Goal: Task Accomplishment & Management: Use online tool/utility

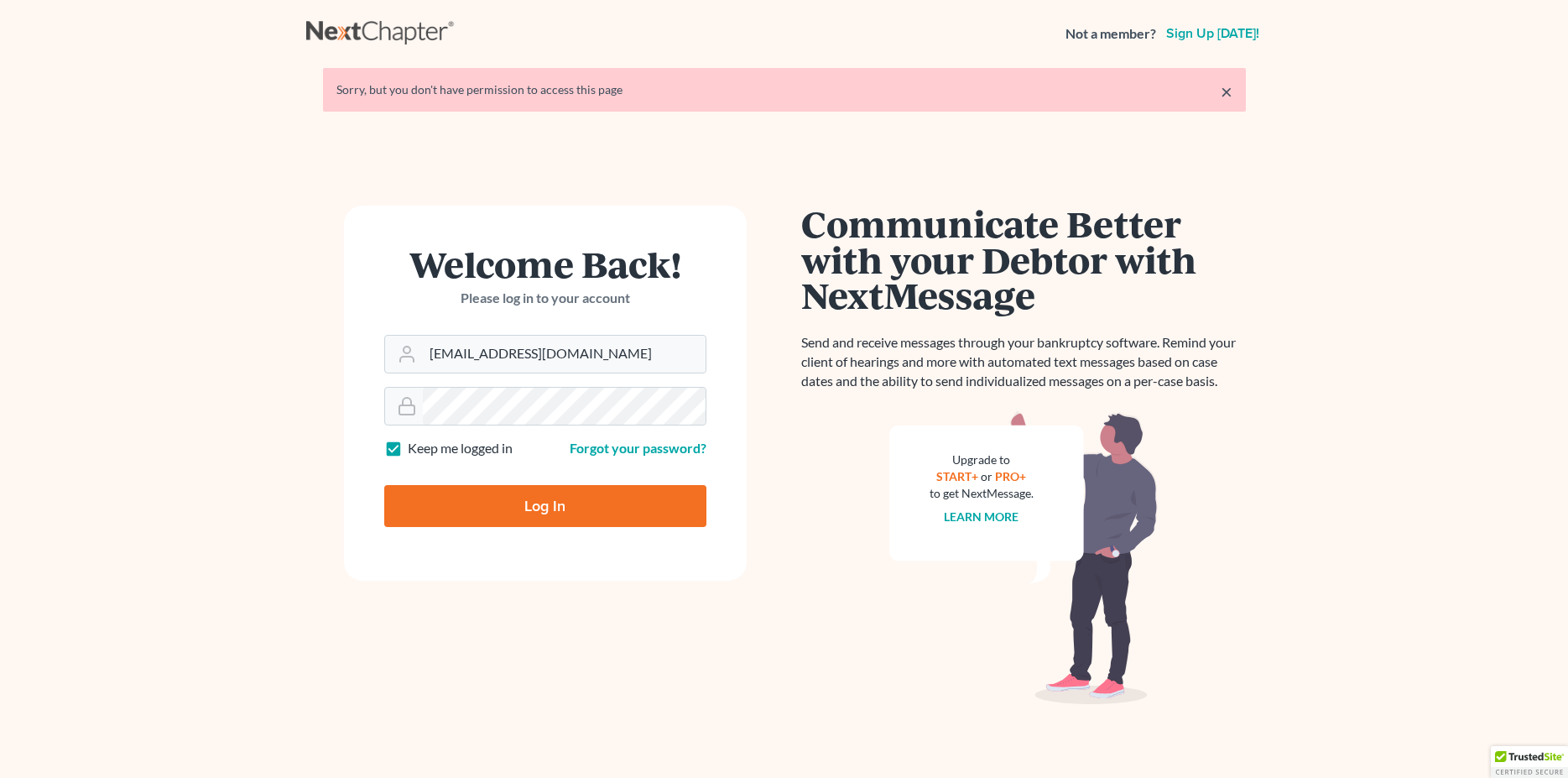
click at [556, 508] on input "Log In" at bounding box center [545, 506] width 322 height 42
type input "Thinking..."
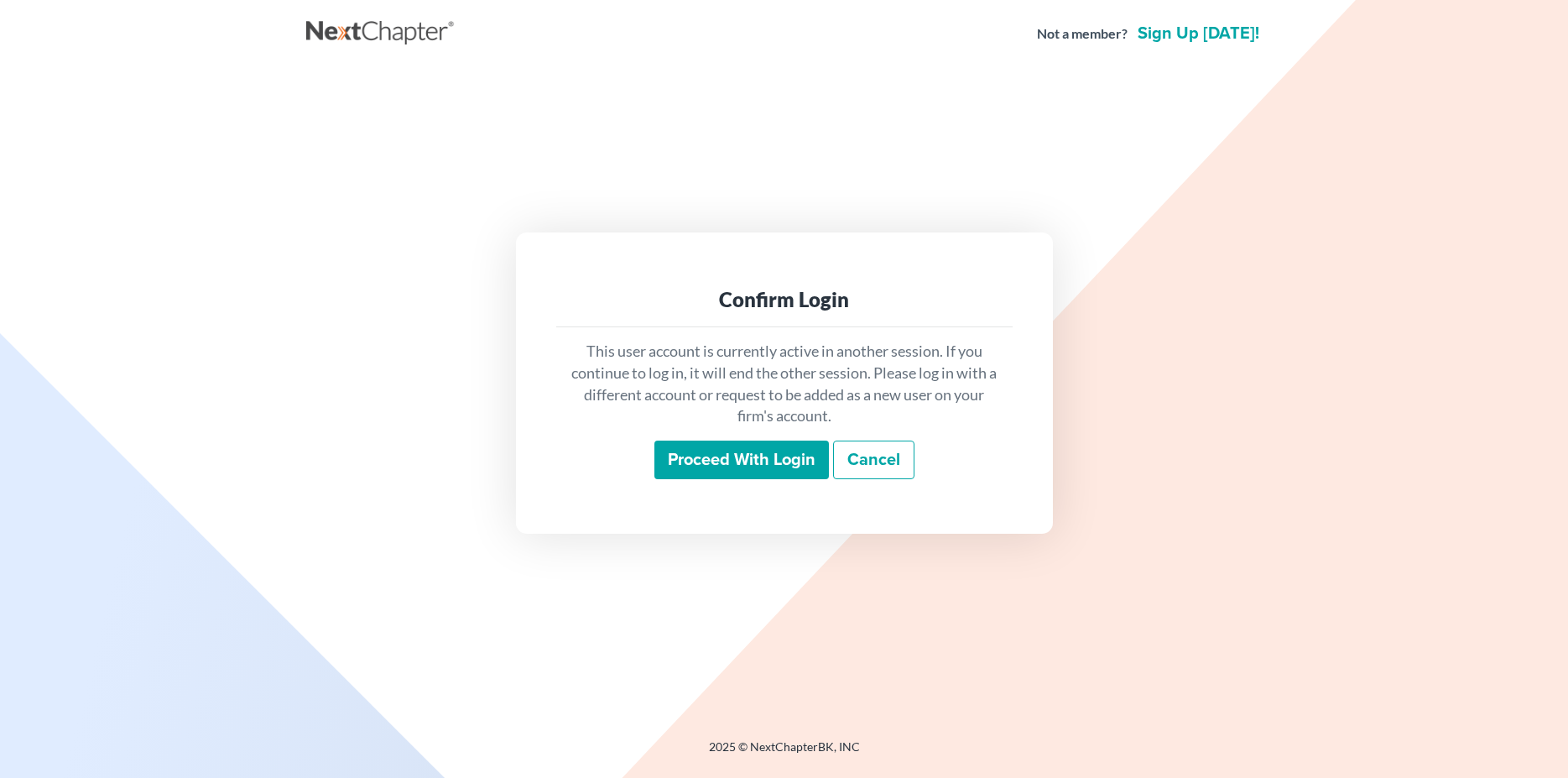
click at [714, 478] on input "Proceed with login" at bounding box center [741, 460] width 175 height 38
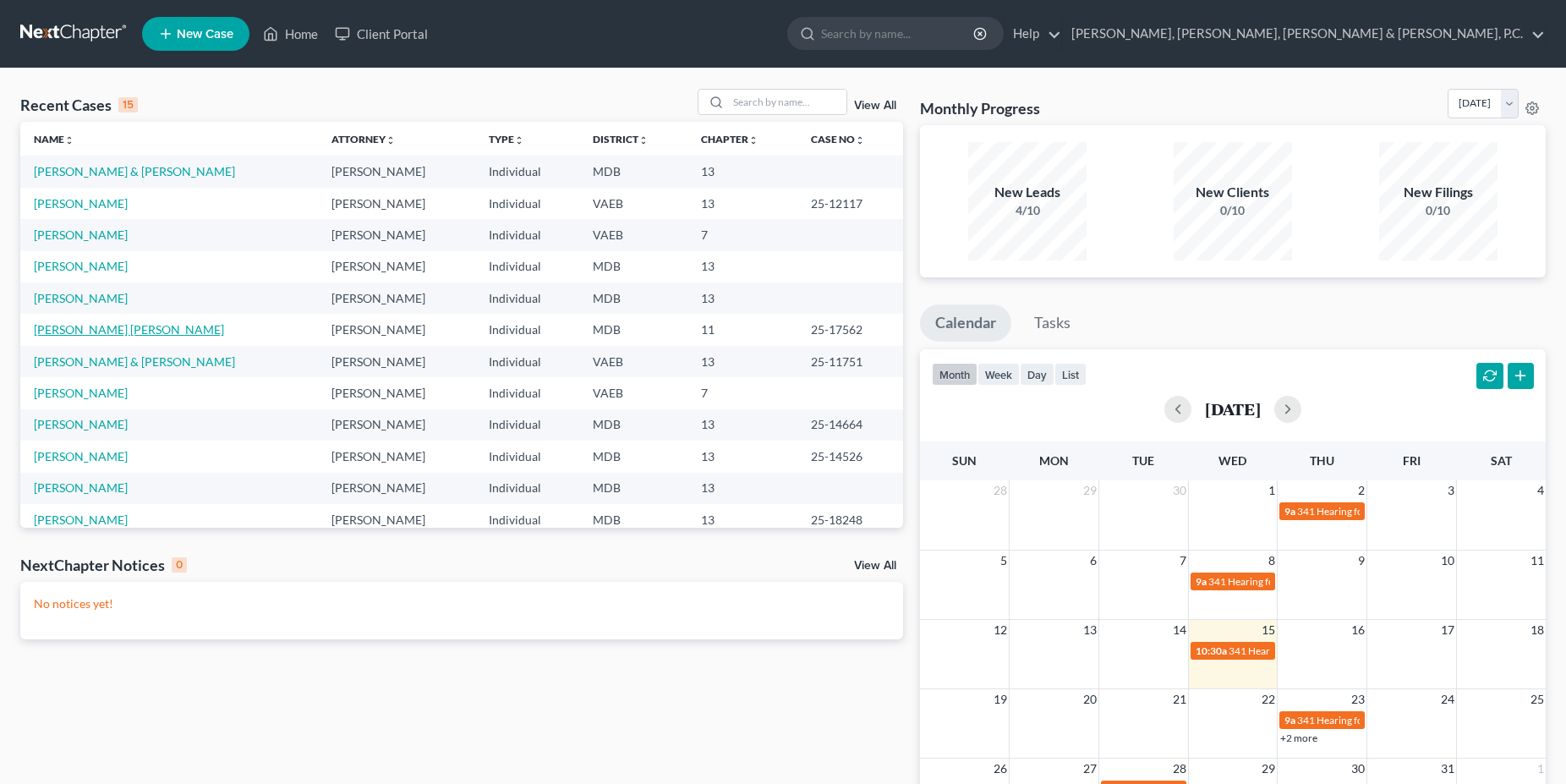
click at [99, 330] on link "Richards Smith, Monique" at bounding box center [129, 330] width 190 height 15
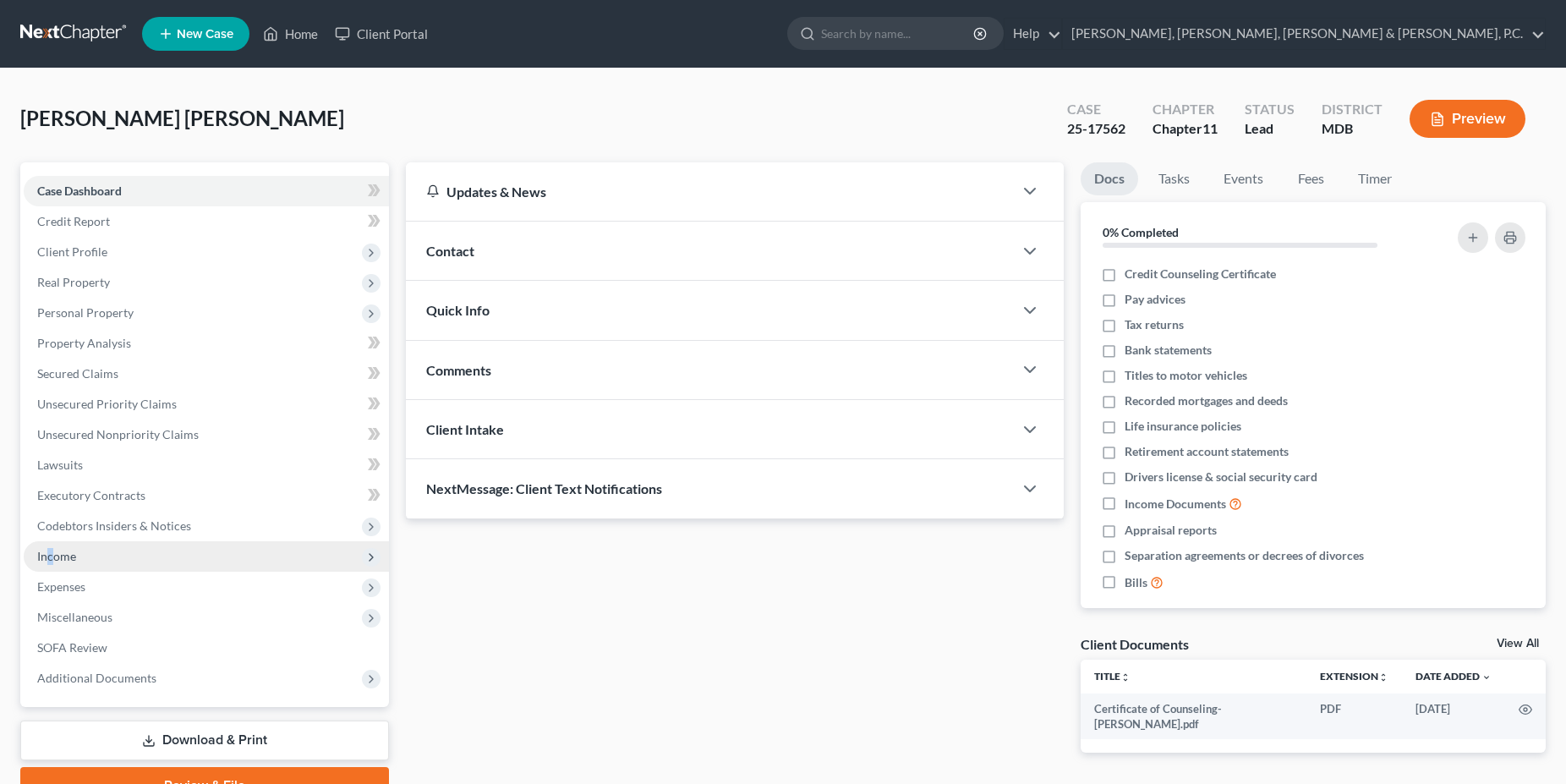
click at [51, 567] on span "Income" at bounding box center [206, 556] width 365 height 30
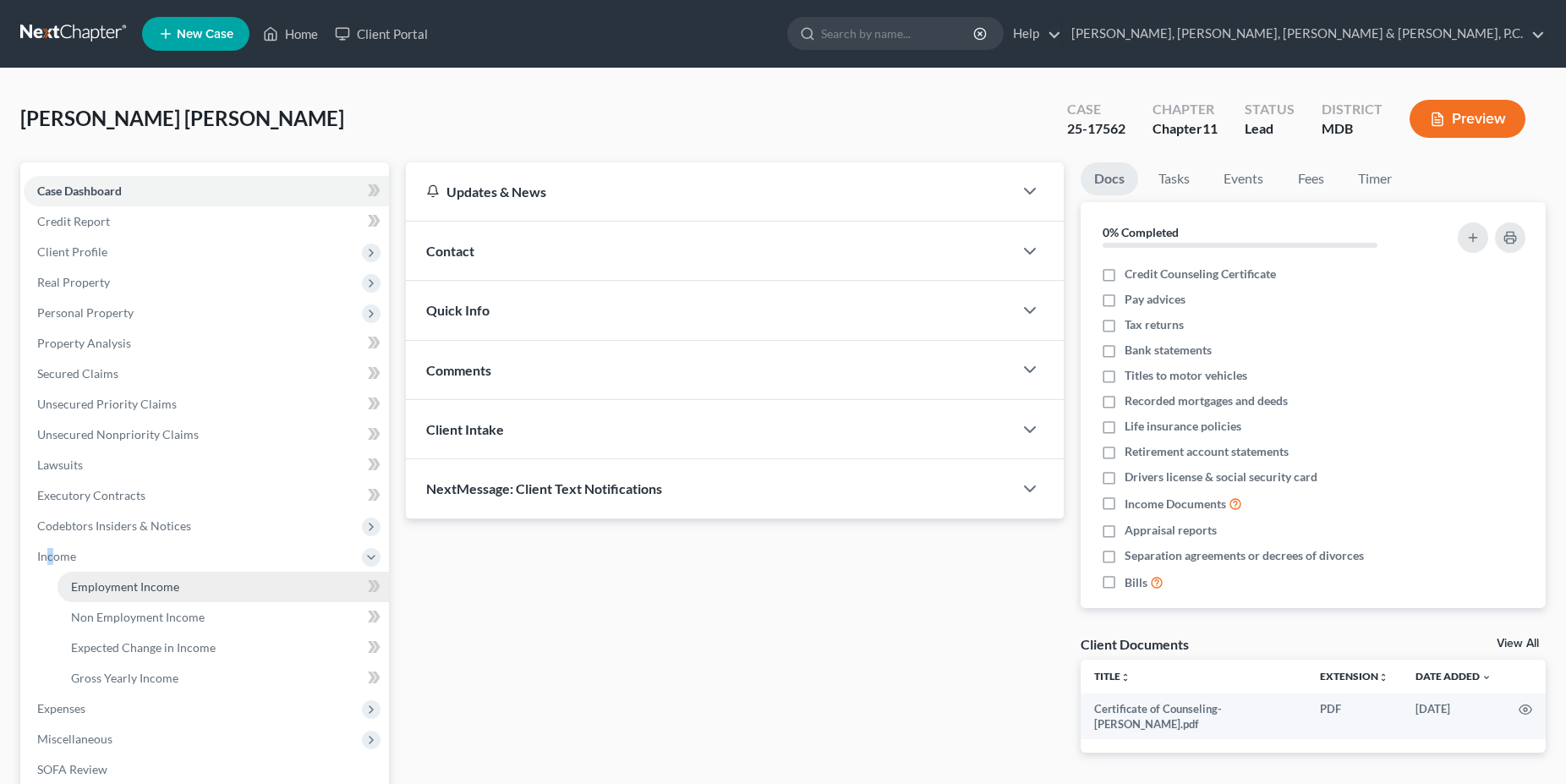
click at [102, 580] on span "Employment Income" at bounding box center [124, 586] width 108 height 15
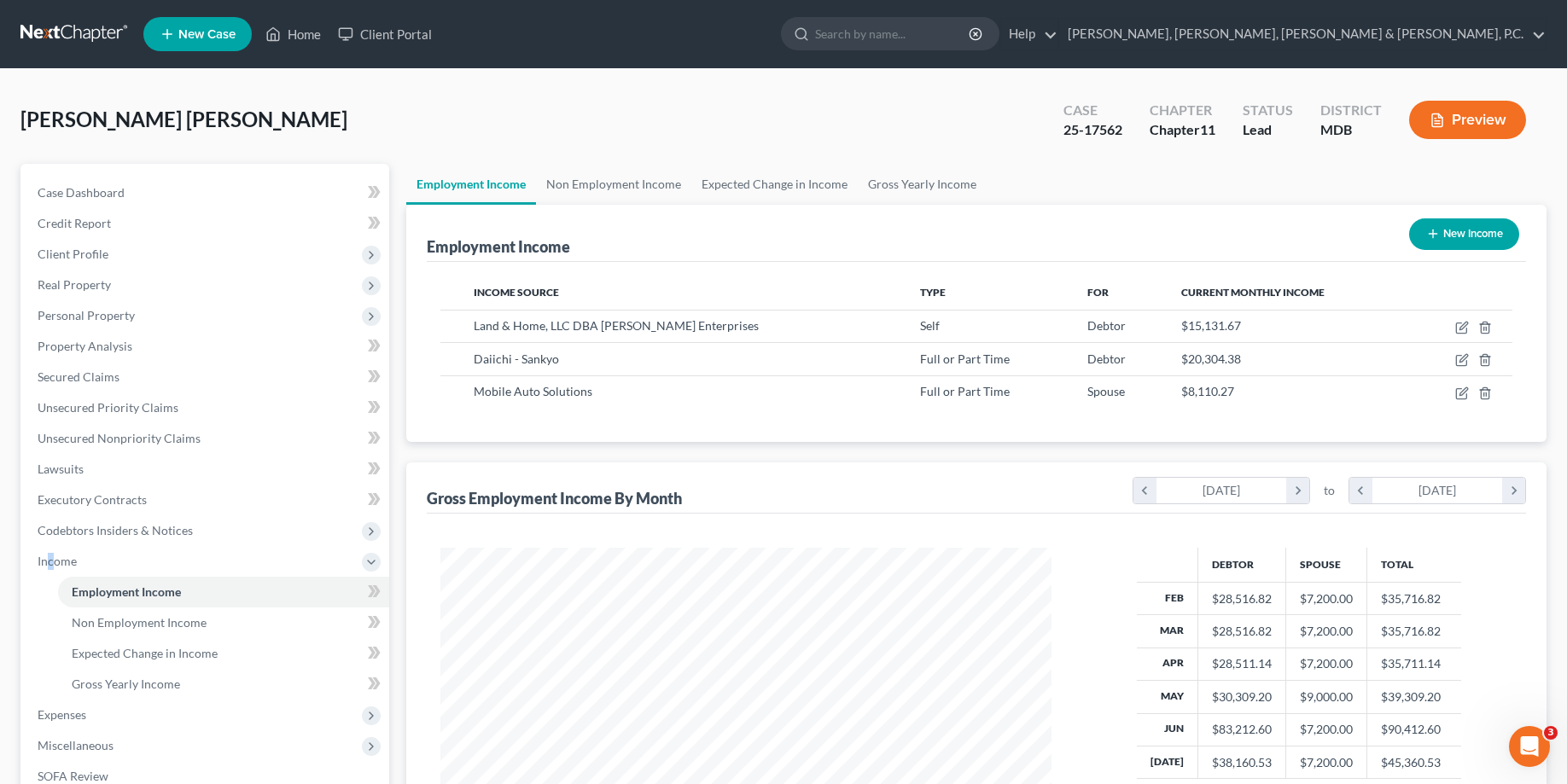
click at [1480, 132] on button "Preview" at bounding box center [1468, 119] width 117 height 38
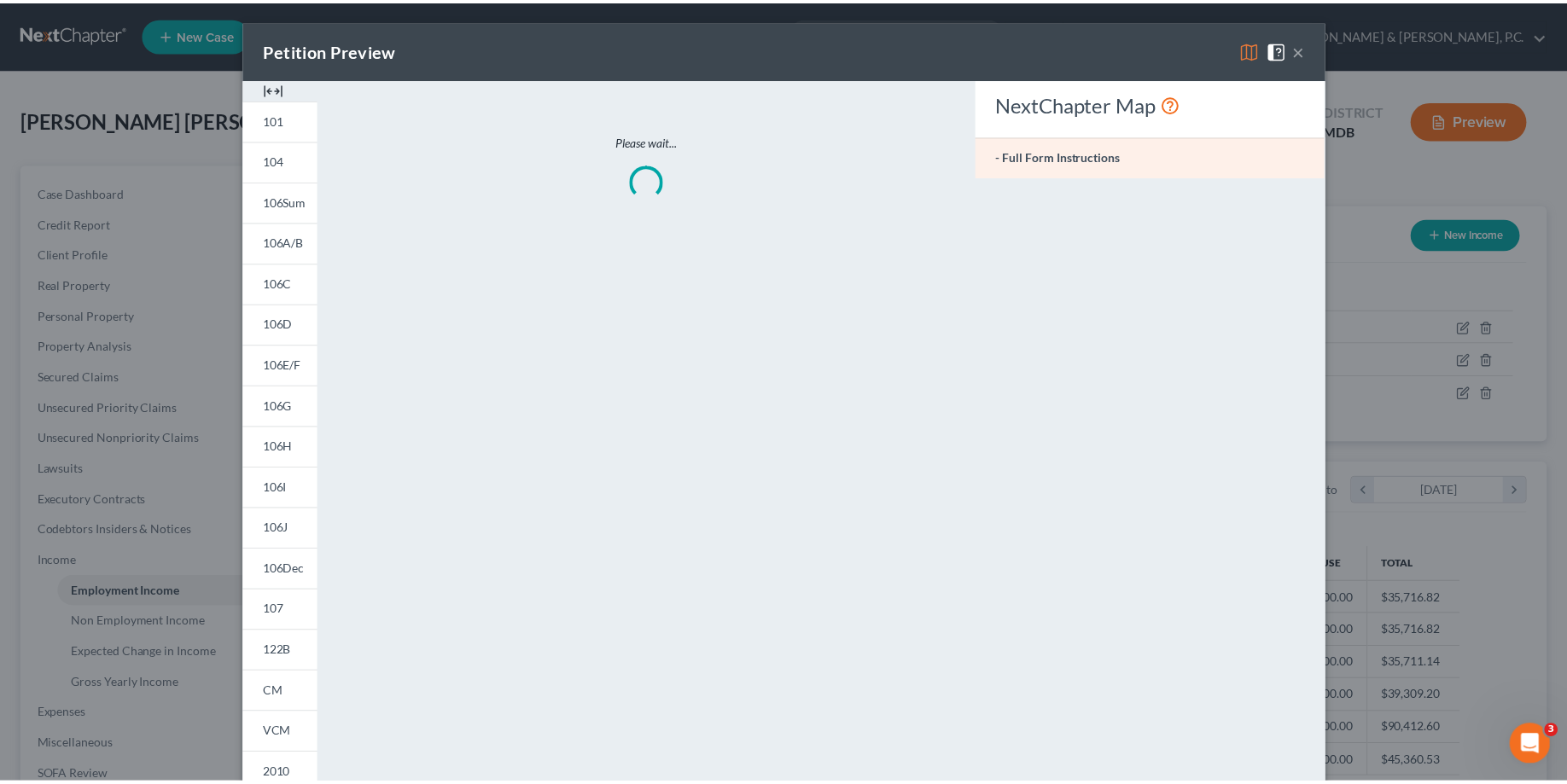
scroll to position [308, 651]
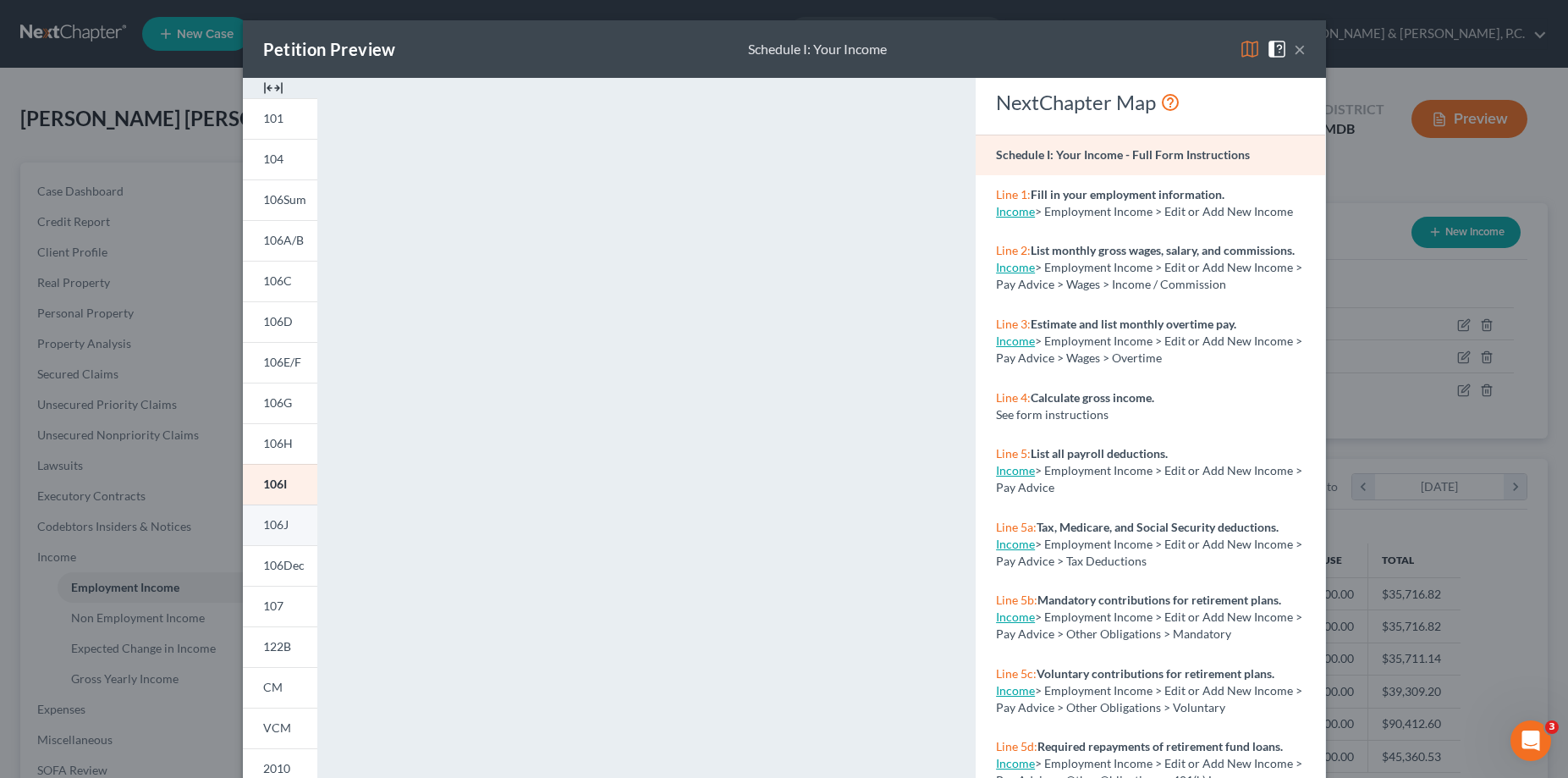
click at [252, 521] on link "106J" at bounding box center [279, 525] width 75 height 41
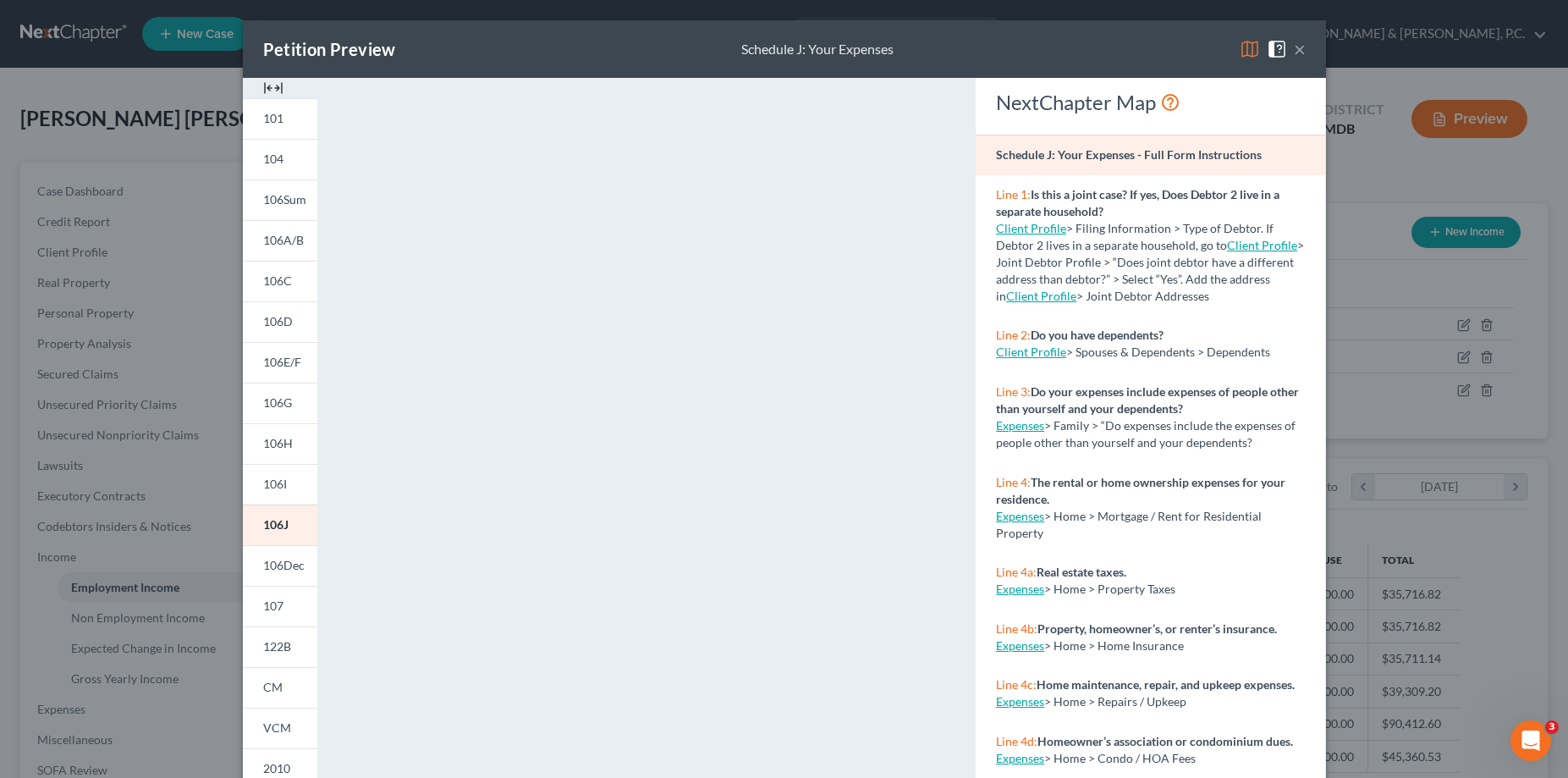
click at [1431, 435] on div "Petition Preview Schedule J: Your Expenses × 101 104 106Sum 106A/B 106C 106D 10…" at bounding box center [784, 389] width 1568 height 778
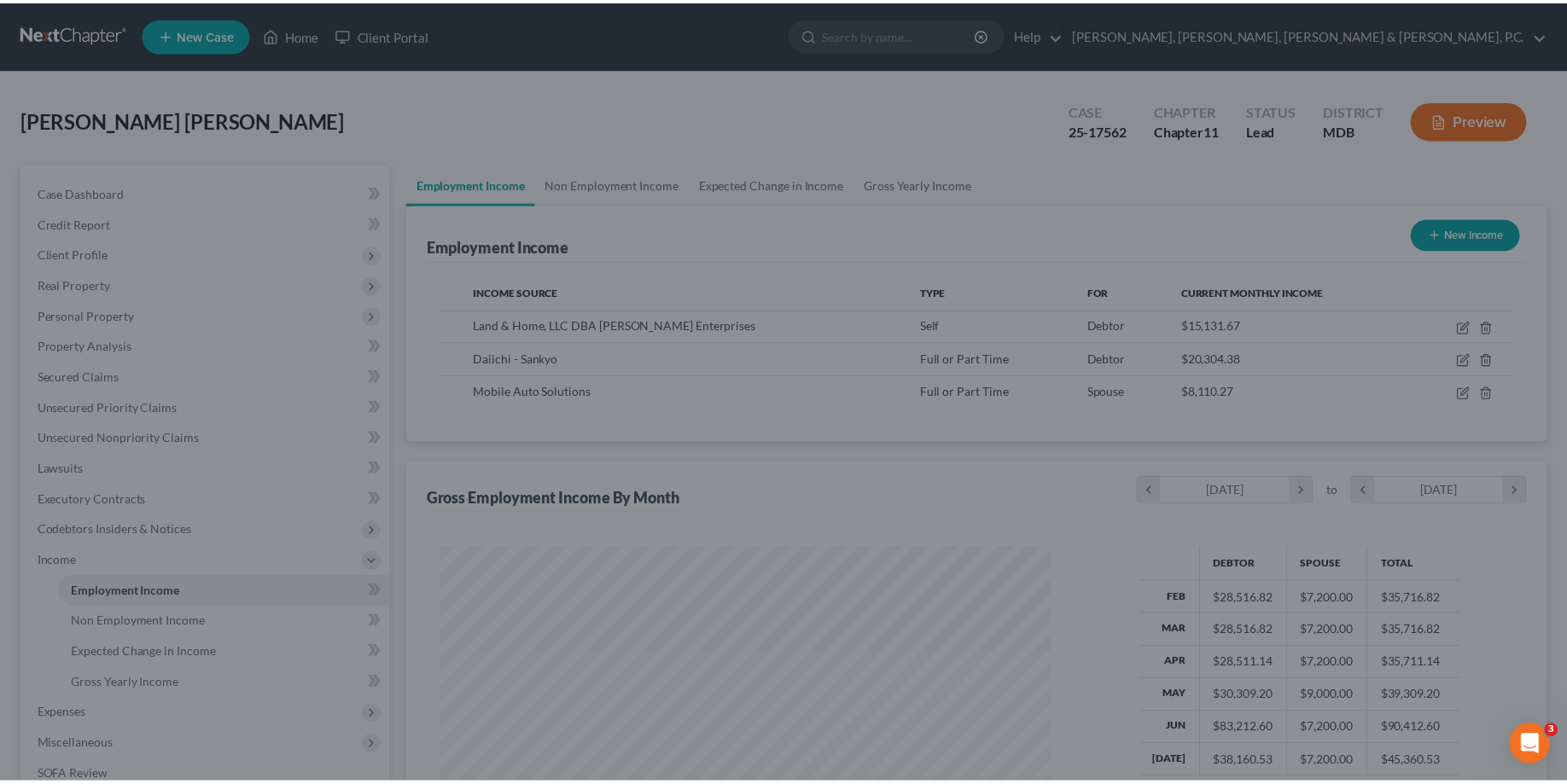
scroll to position [852959, 853088]
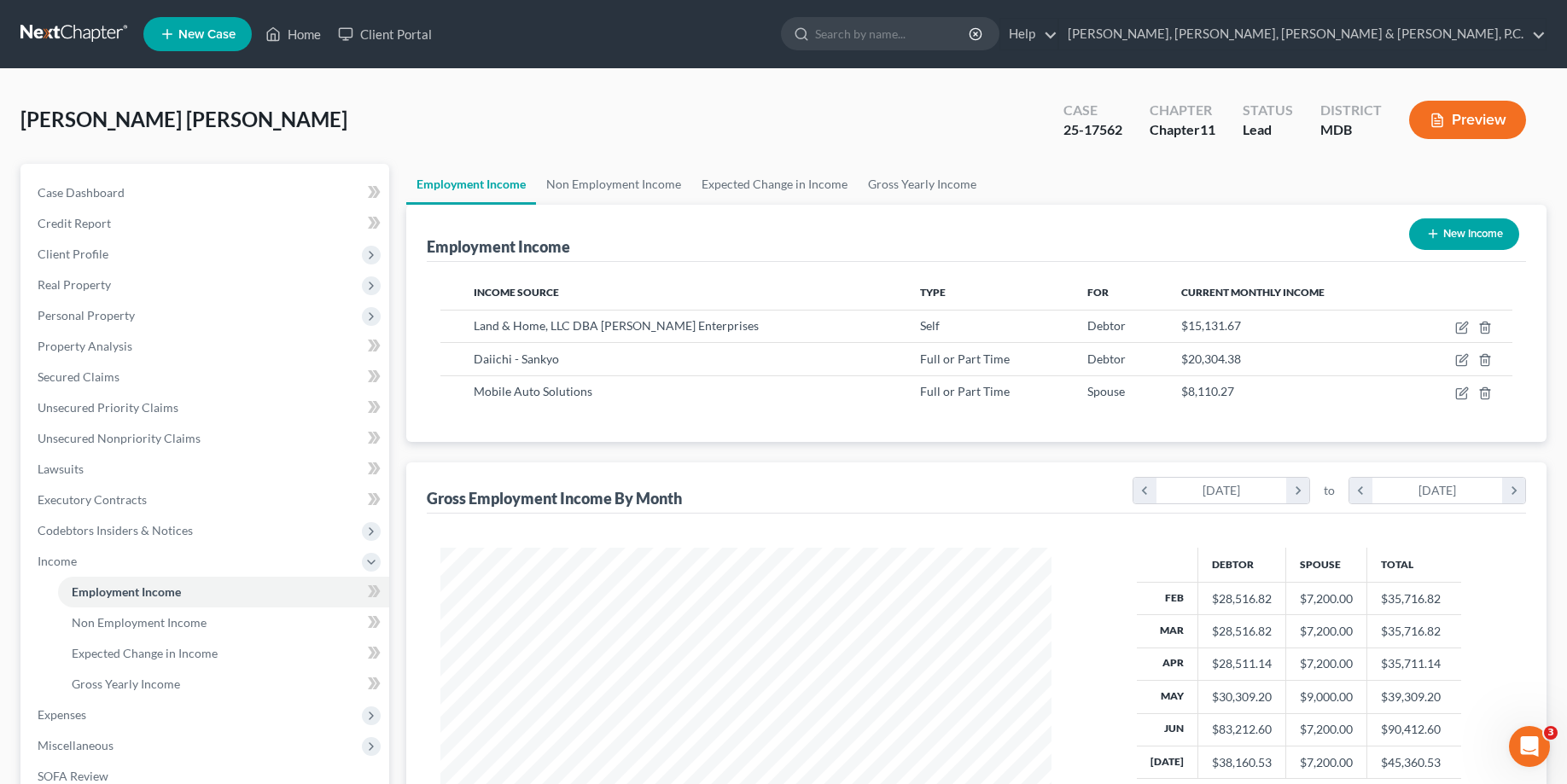
click at [1070, 432] on div "Income Source Type For Current Monthly Income Land & Home, LLC DBA Steel Magnol…" at bounding box center [977, 352] width 1100 height 180
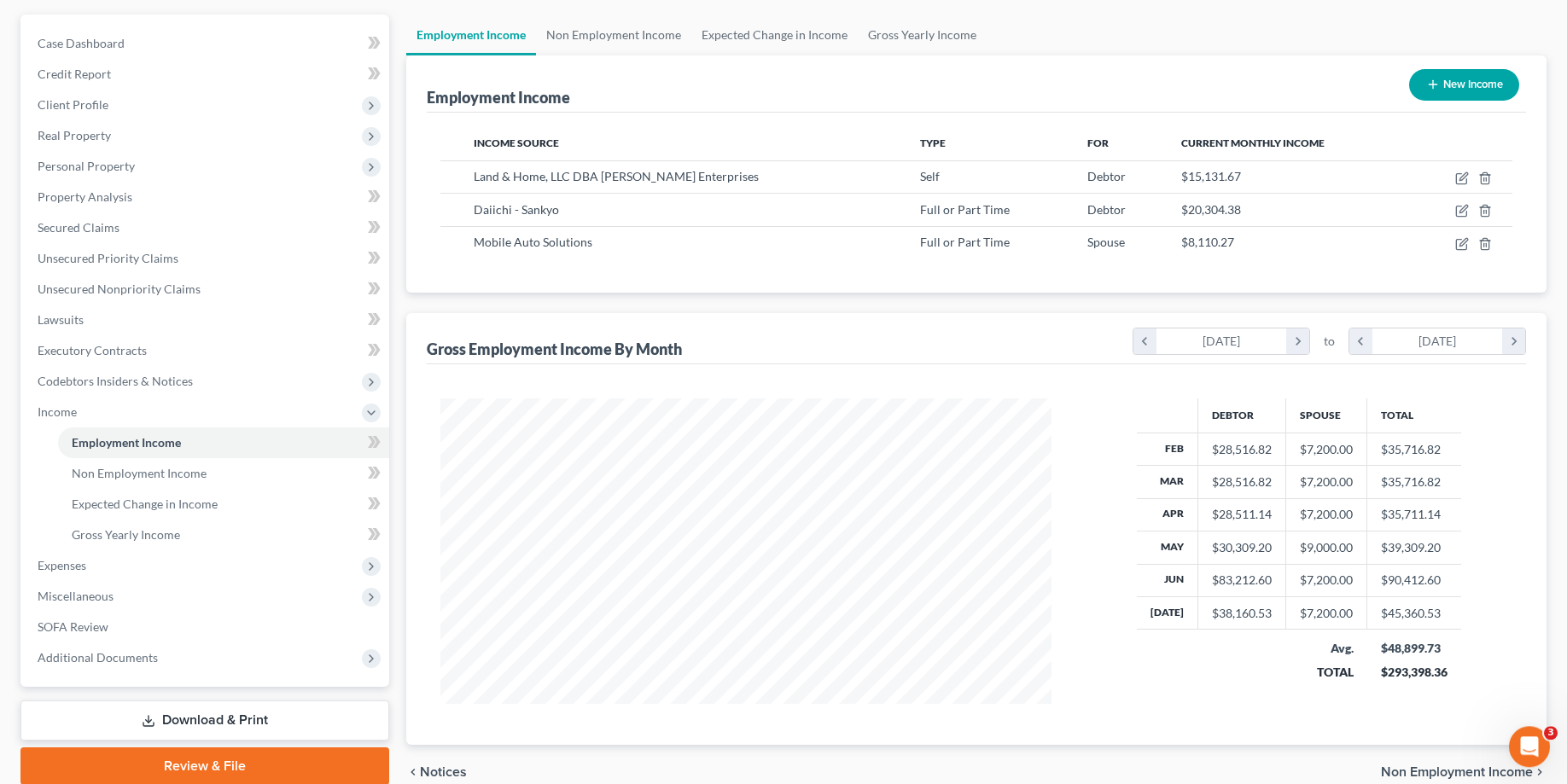
scroll to position [230, 0]
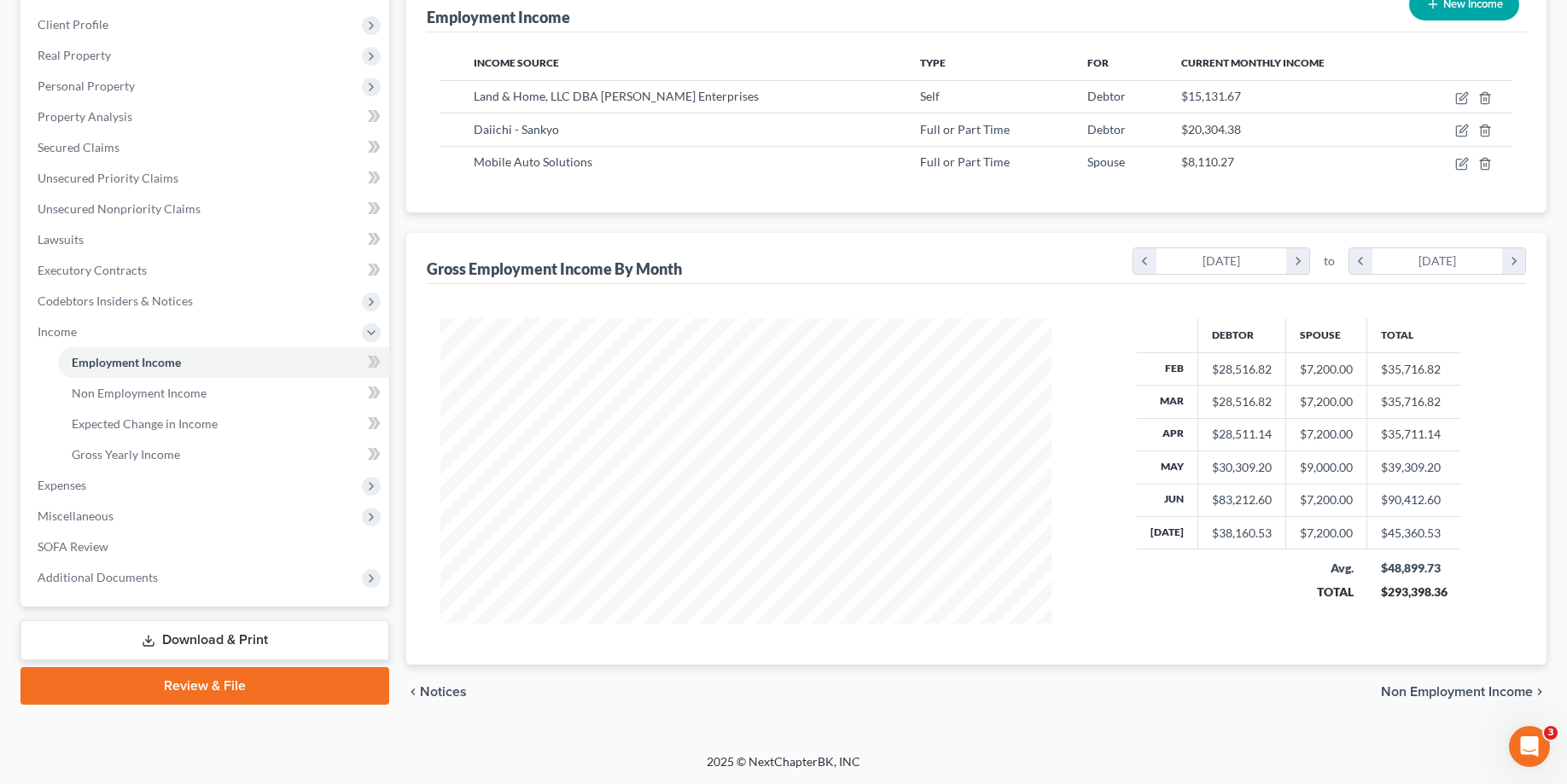
click at [285, 633] on link "Download & Print" at bounding box center [205, 640] width 368 height 40
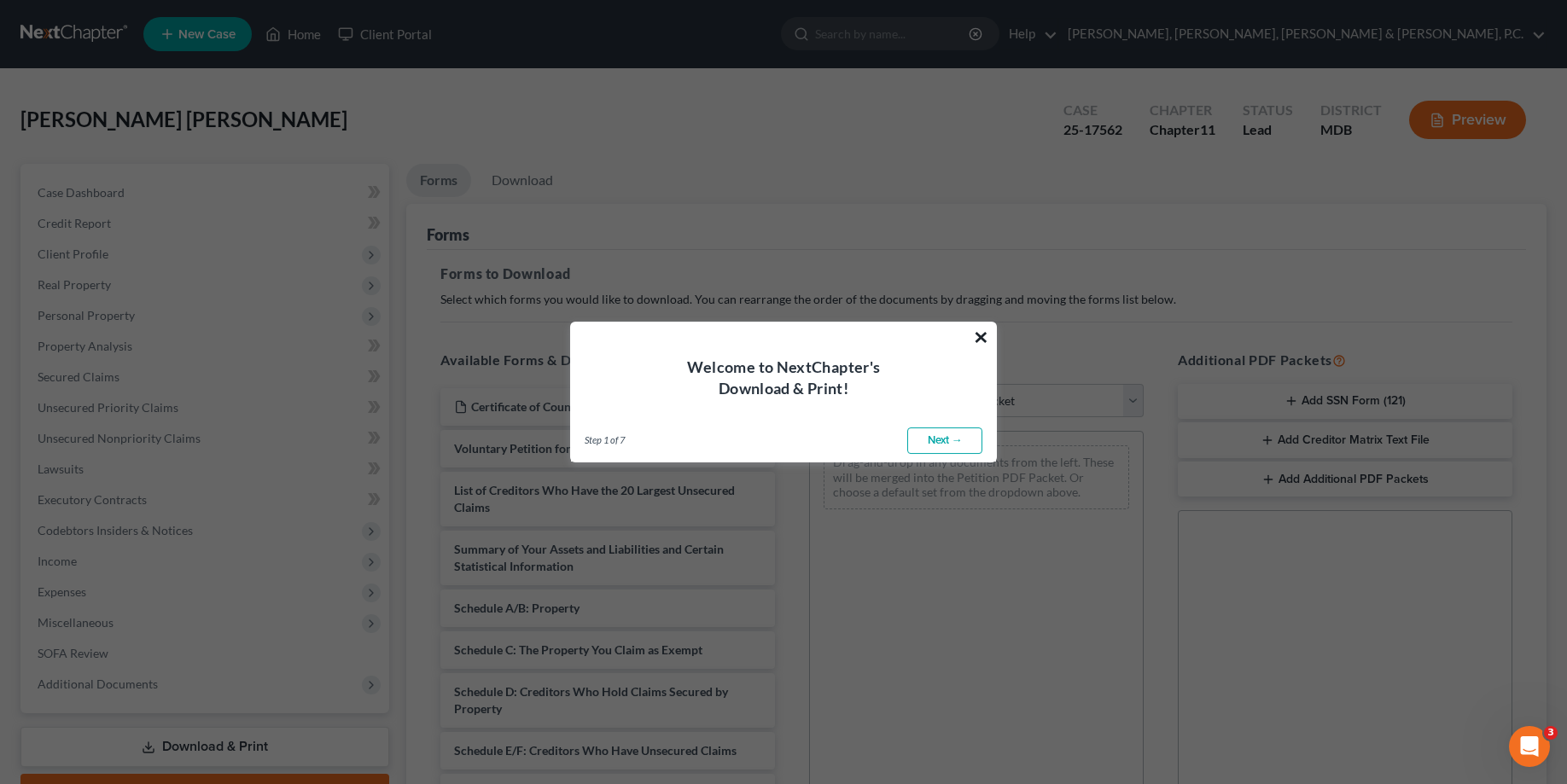
click at [978, 343] on button "×" at bounding box center [981, 337] width 16 height 27
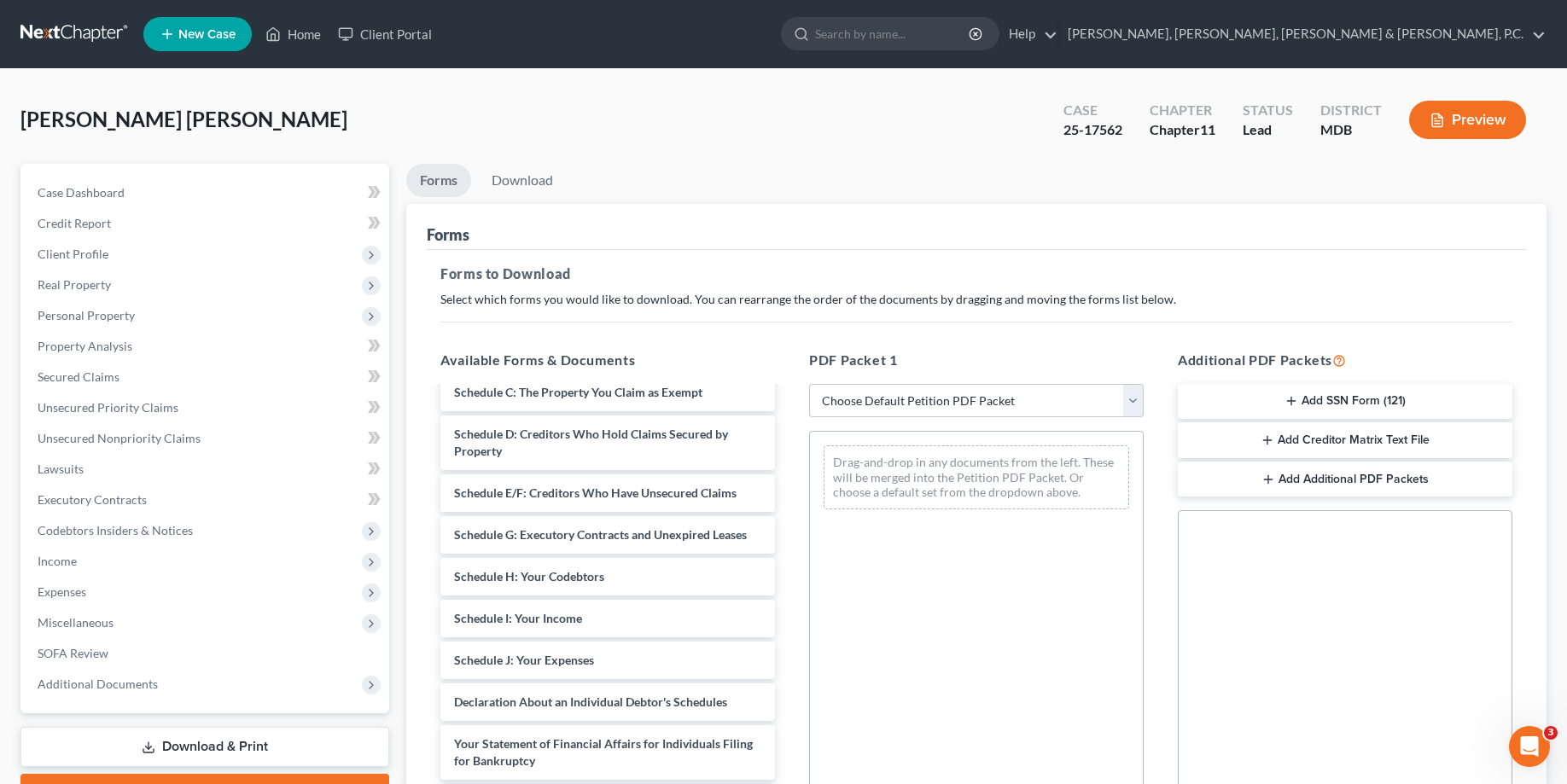
scroll to position [261, 0]
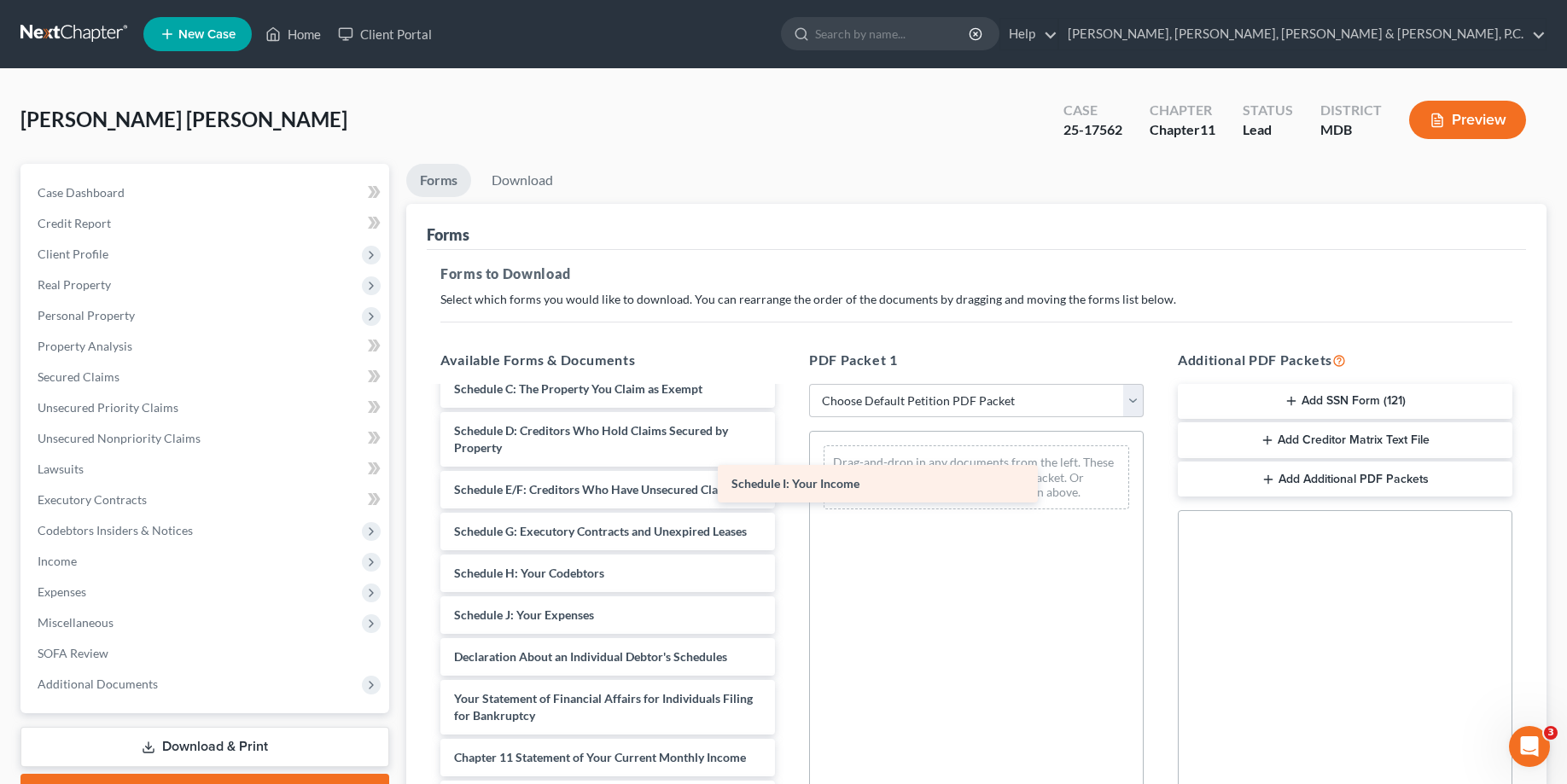
drag, startPoint x: 612, startPoint y: 641, endPoint x: 890, endPoint y: 493, distance: 314.9
click at [789, 493] on div "Schedule I: Your Income Certificate of Counseling-Smith.pdf Voluntary Petition …" at bounding box center [608, 544] width 362 height 833
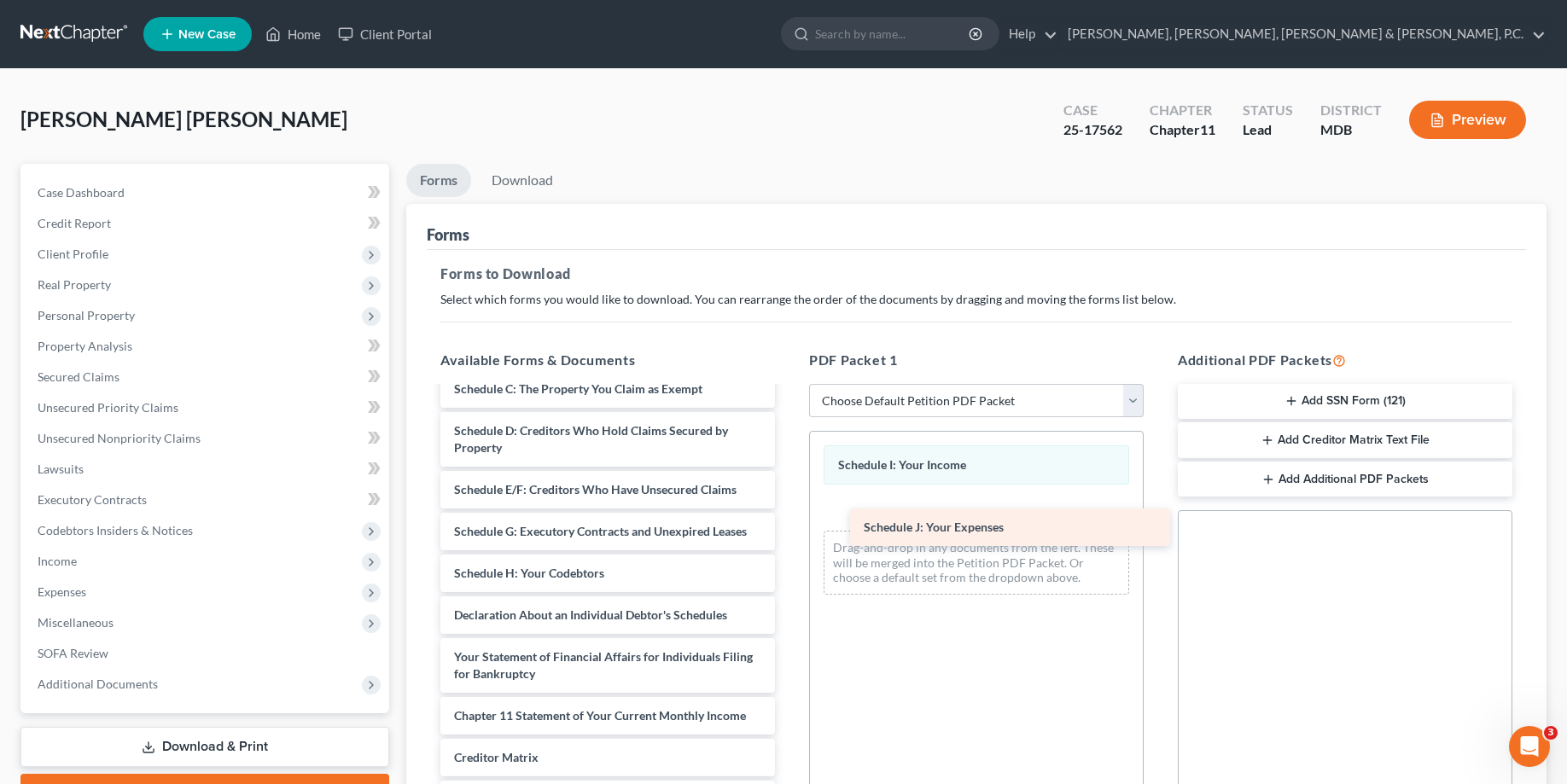
drag, startPoint x: 596, startPoint y: 634, endPoint x: 1007, endPoint y: 530, distance: 424.0
click at [789, 530] on div "Schedule J: Your Expenses Certificate of Counseling-Smith.pdf Voluntary Petitio…" at bounding box center [608, 523] width 362 height 791
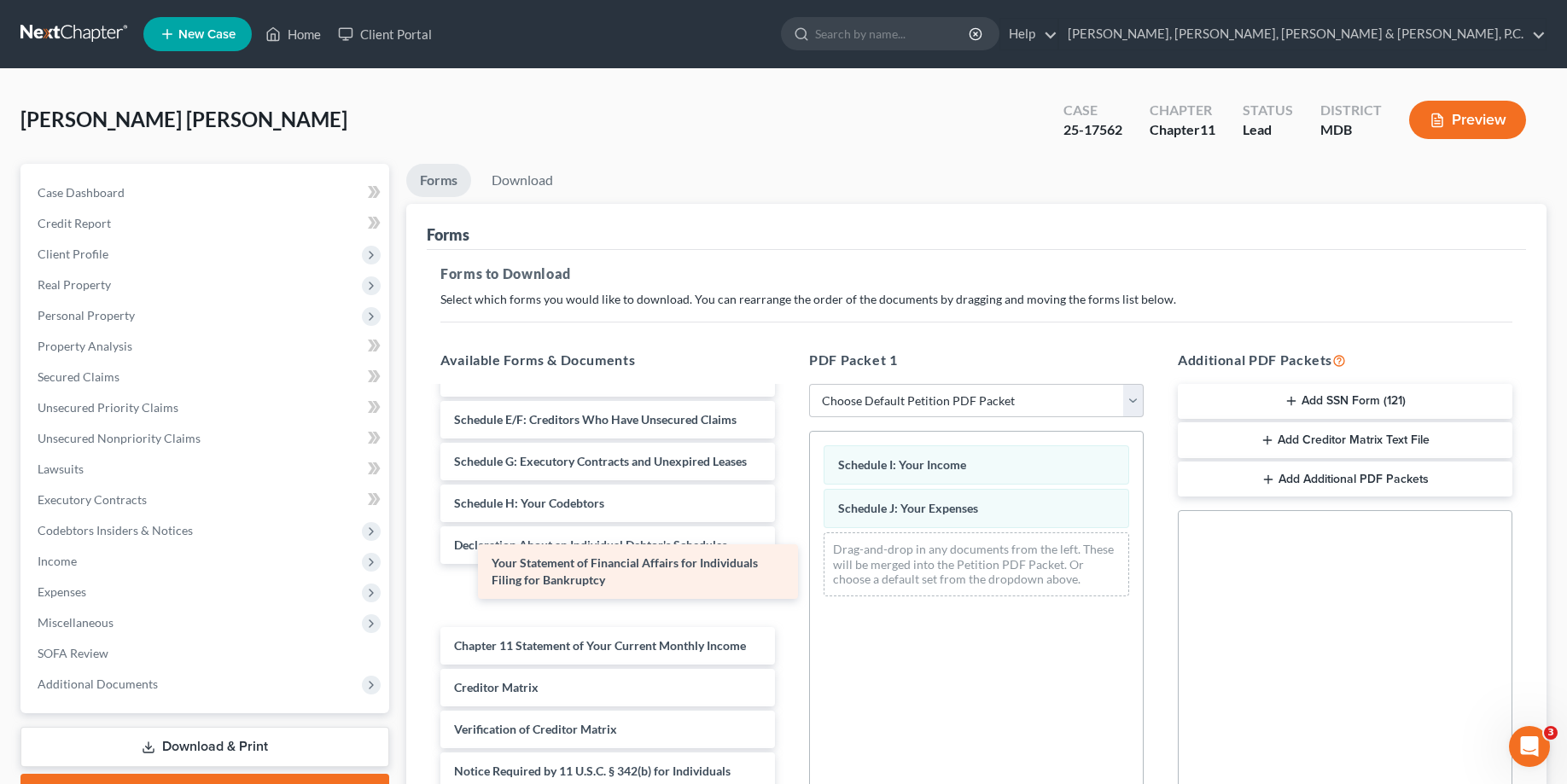
scroll to position [306, 0]
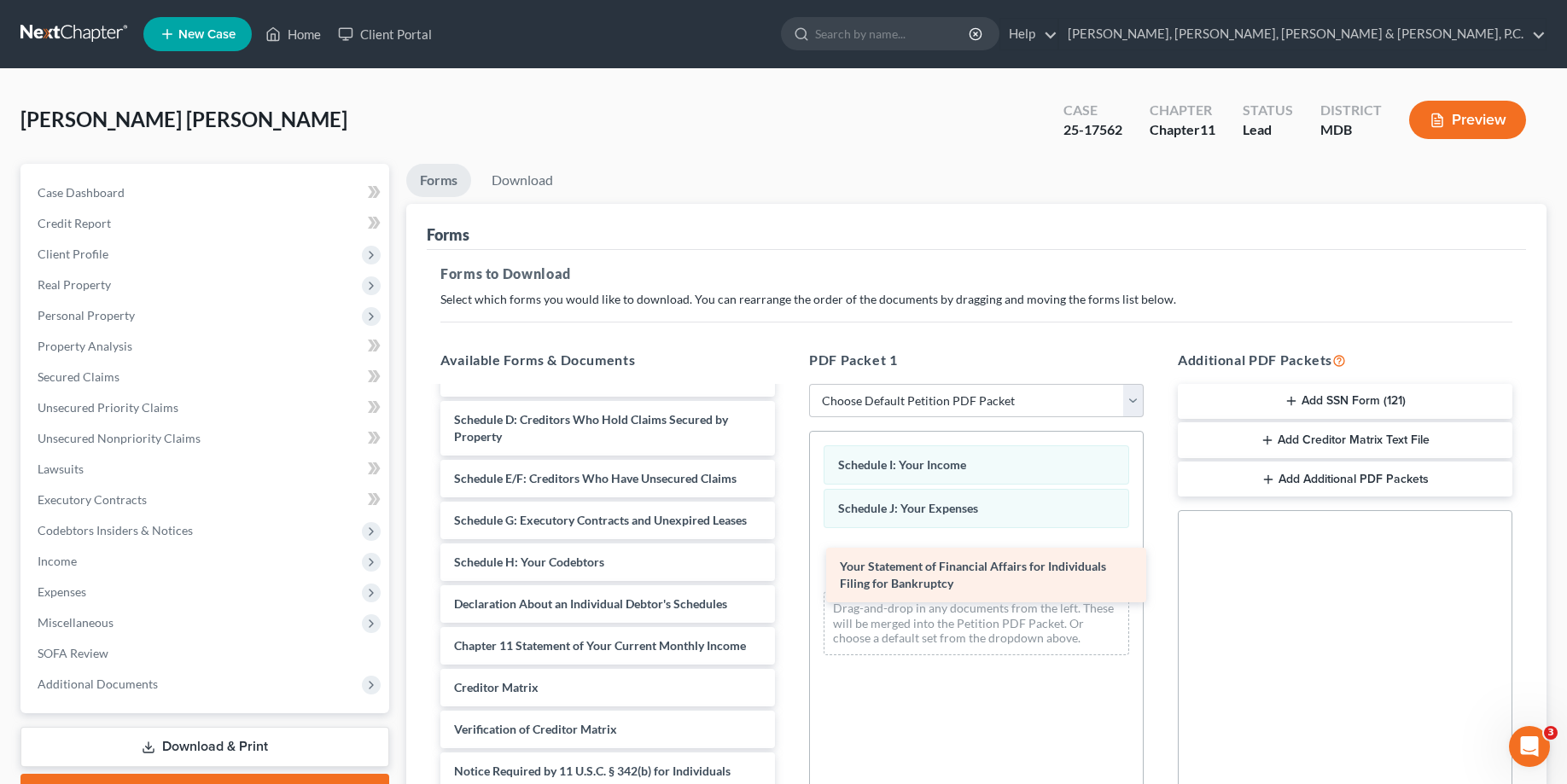
drag, startPoint x: 581, startPoint y: 584, endPoint x: 967, endPoint y: 581, distance: 386.0
click at [789, 581] on div "Your Statement of Financial Affairs for Individuals Filing for Bankruptcy Certi…" at bounding box center [608, 483] width 362 height 733
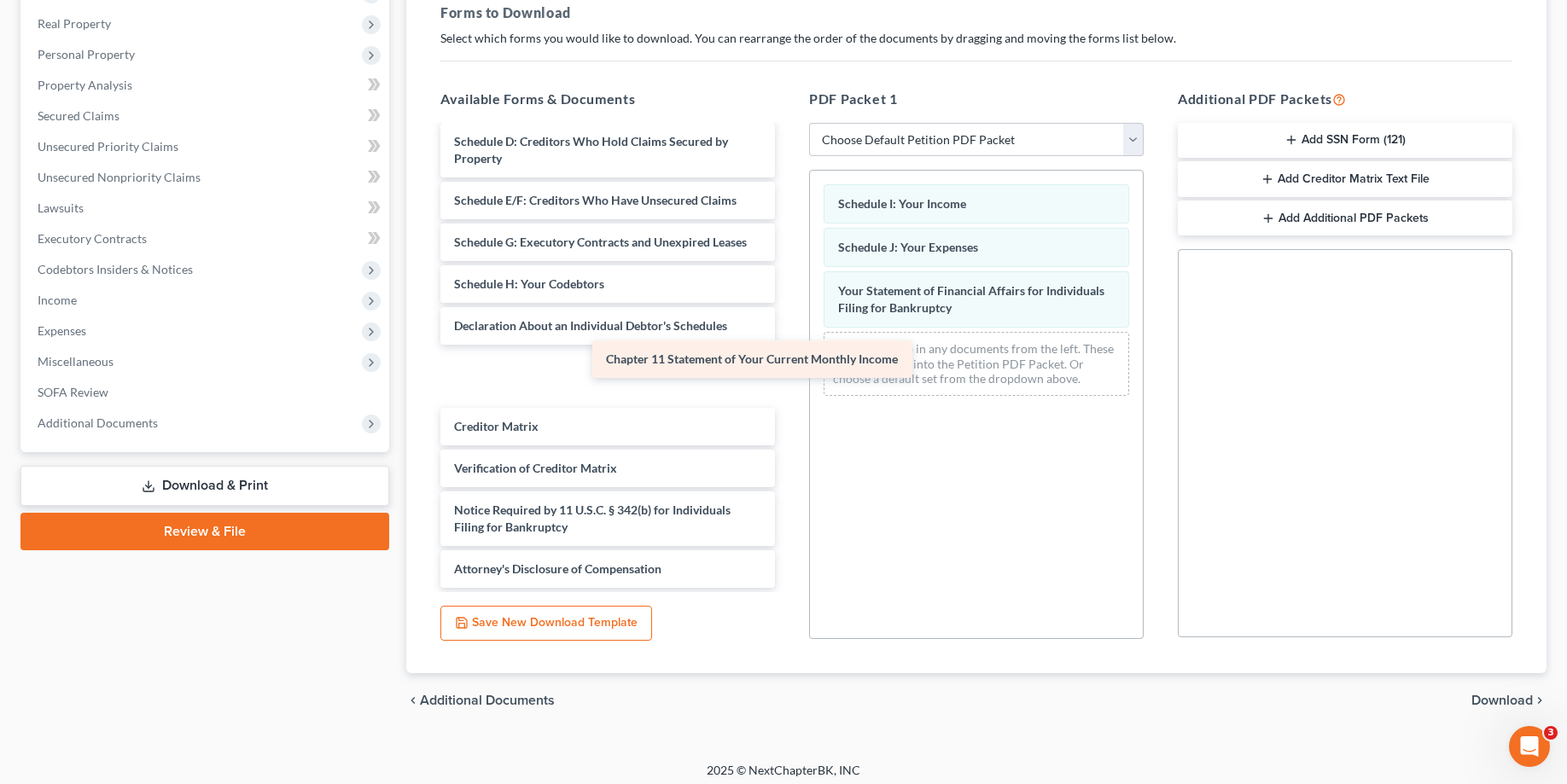
scroll to position [247, 0]
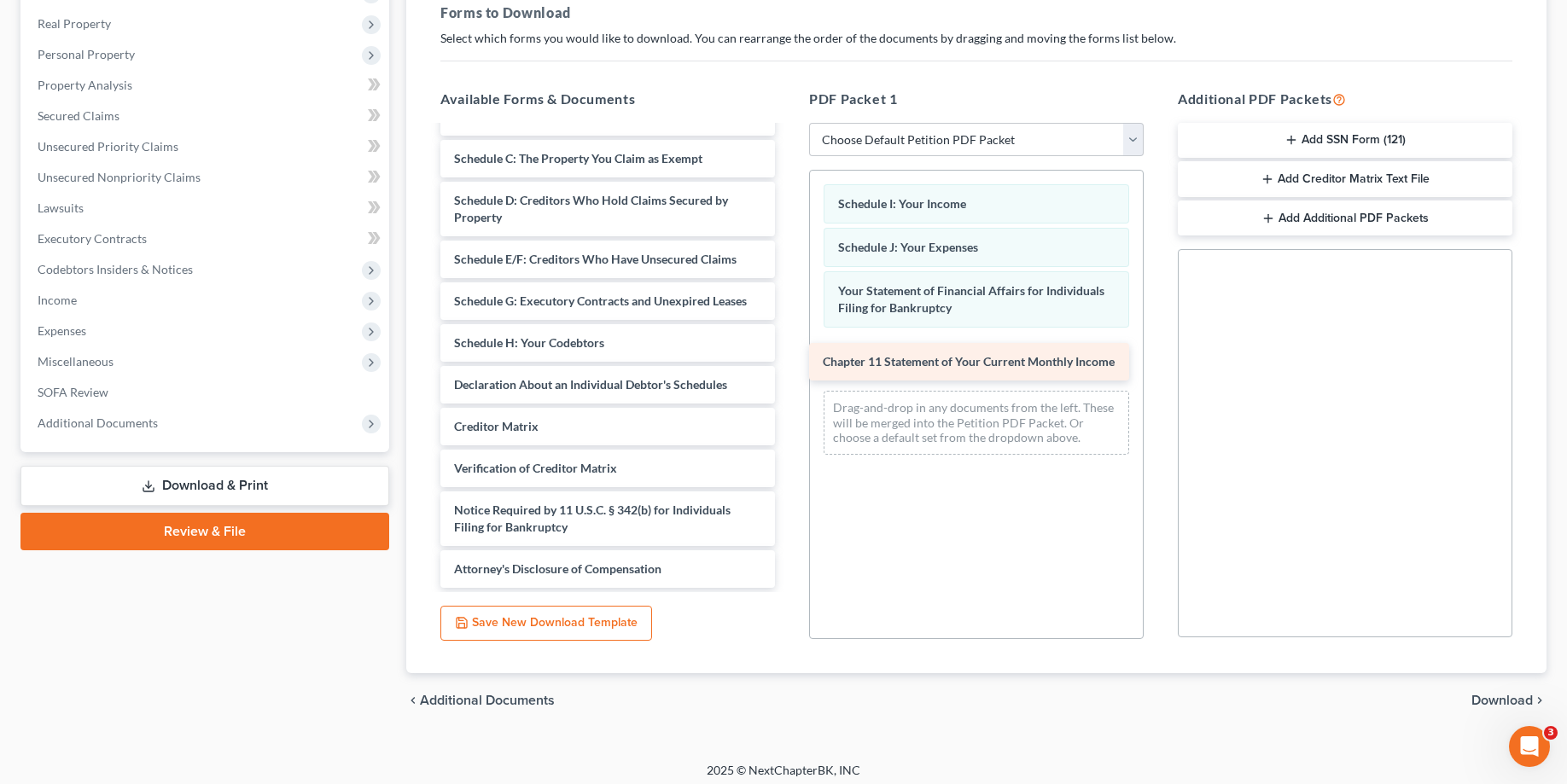
drag, startPoint x: 631, startPoint y: 377, endPoint x: 999, endPoint y: 371, distance: 368.0
click at [789, 371] on div "Chapter 11 Statement of Your Current Monthly Income Certificate of Counseling-S…" at bounding box center [608, 242] width 362 height 691
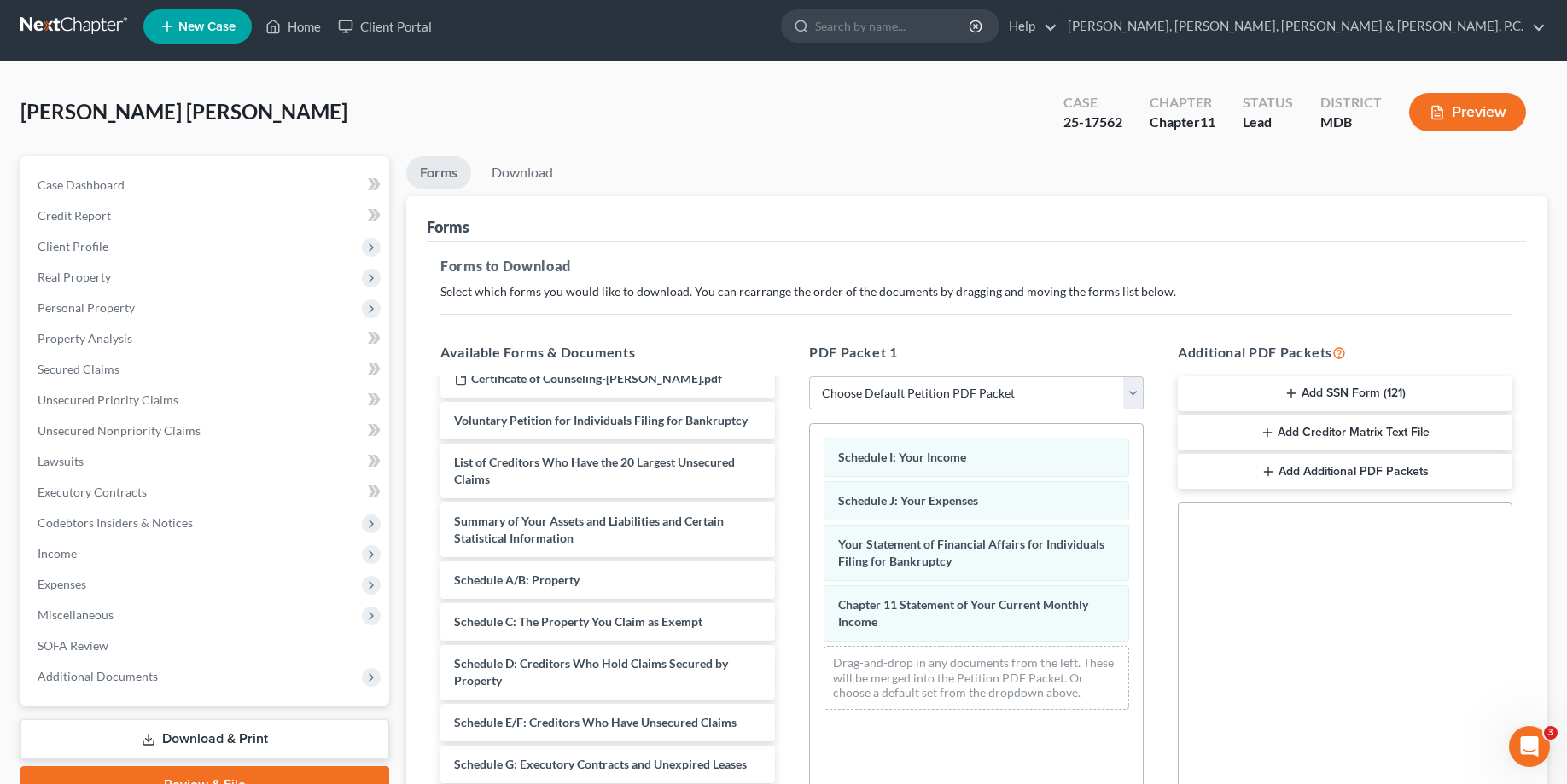
scroll to position [0, 0]
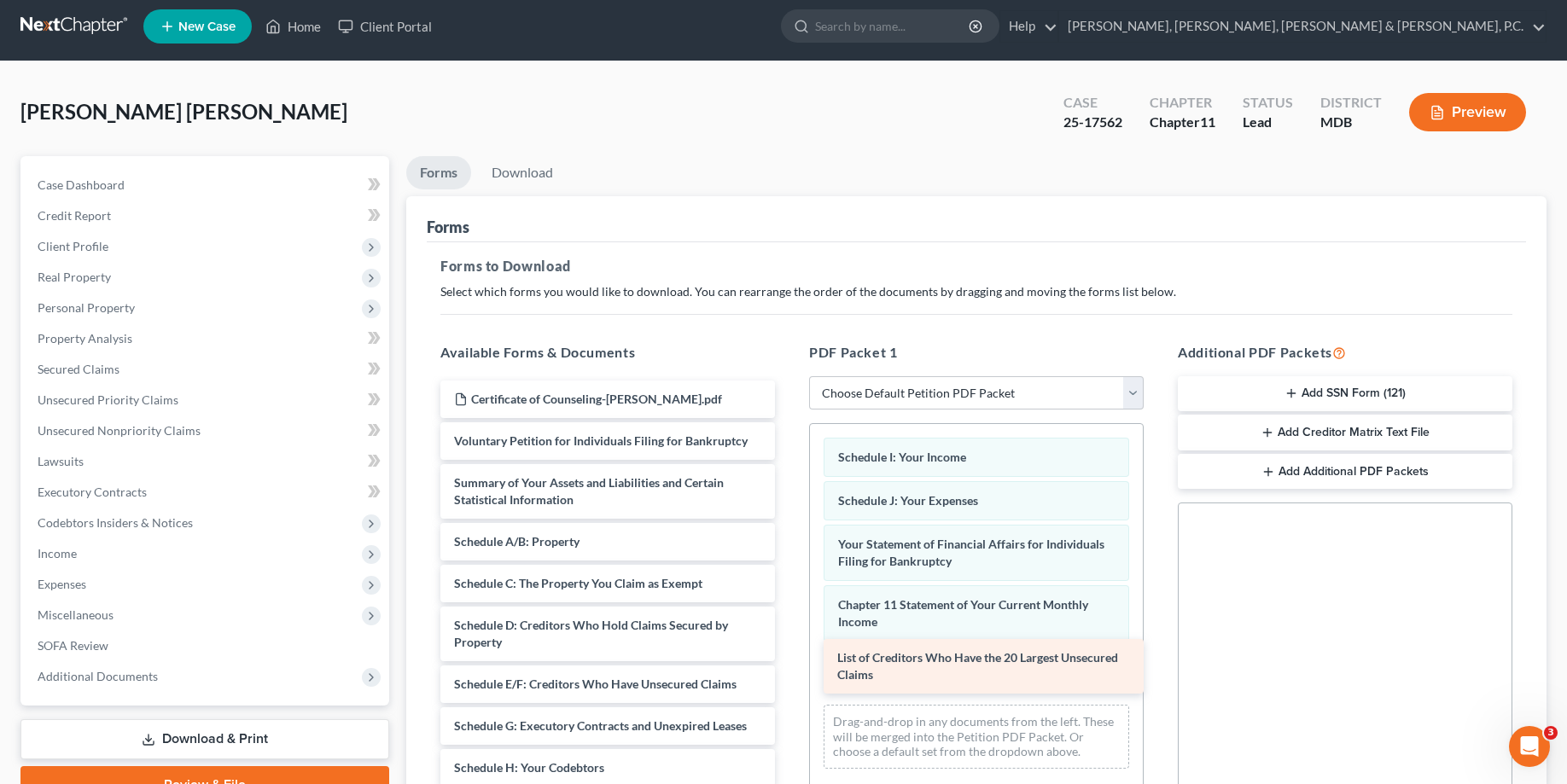
drag, startPoint x: 626, startPoint y: 500, endPoint x: 1009, endPoint y: 676, distance: 421.5
click at [789, 676] on div "List of Creditors Who Have the 20 Largest Unsecured Claims Certificate of Couns…" at bounding box center [608, 697] width 362 height 632
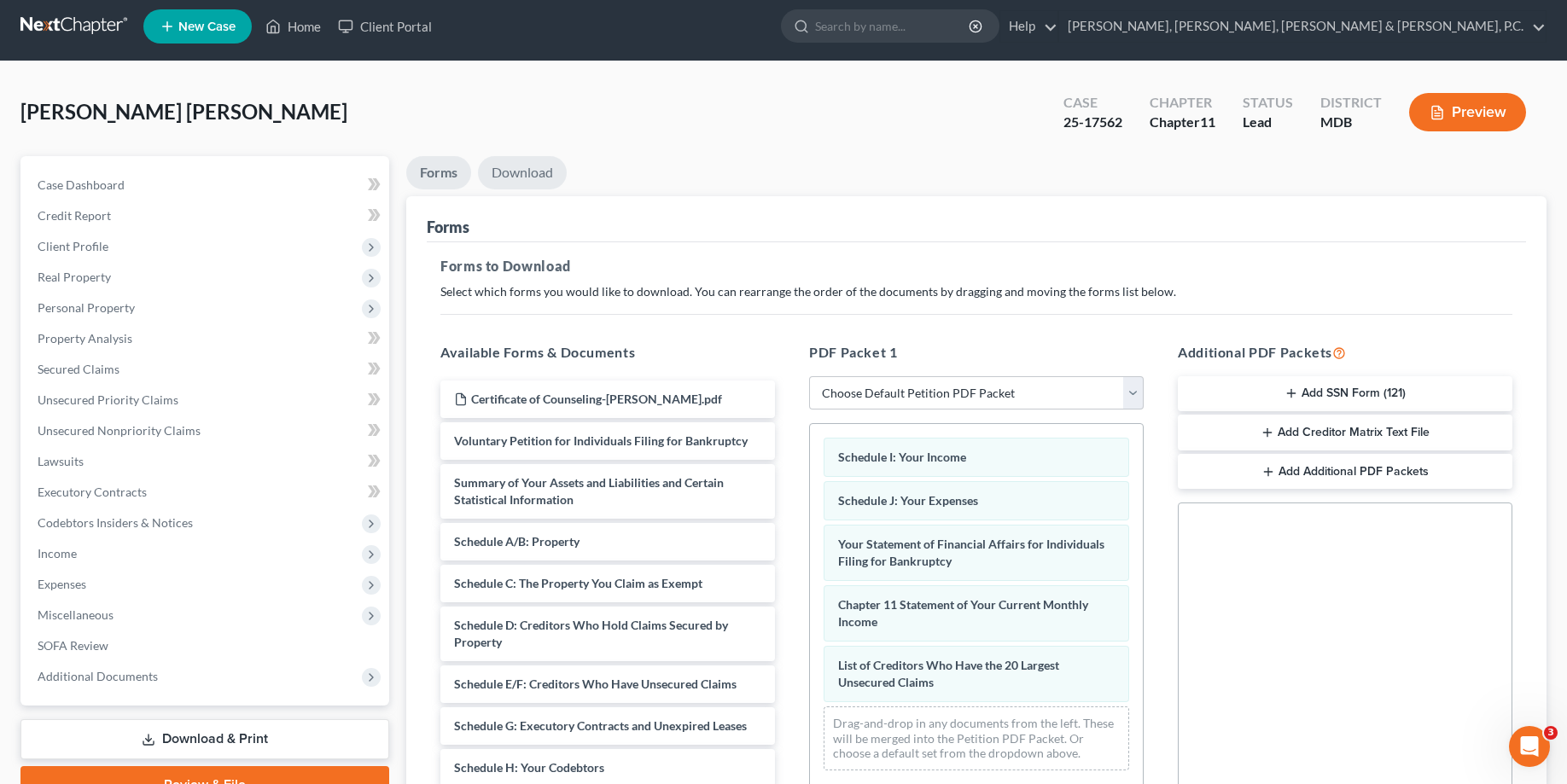
click at [528, 171] on link "Download" at bounding box center [522, 173] width 88 height 33
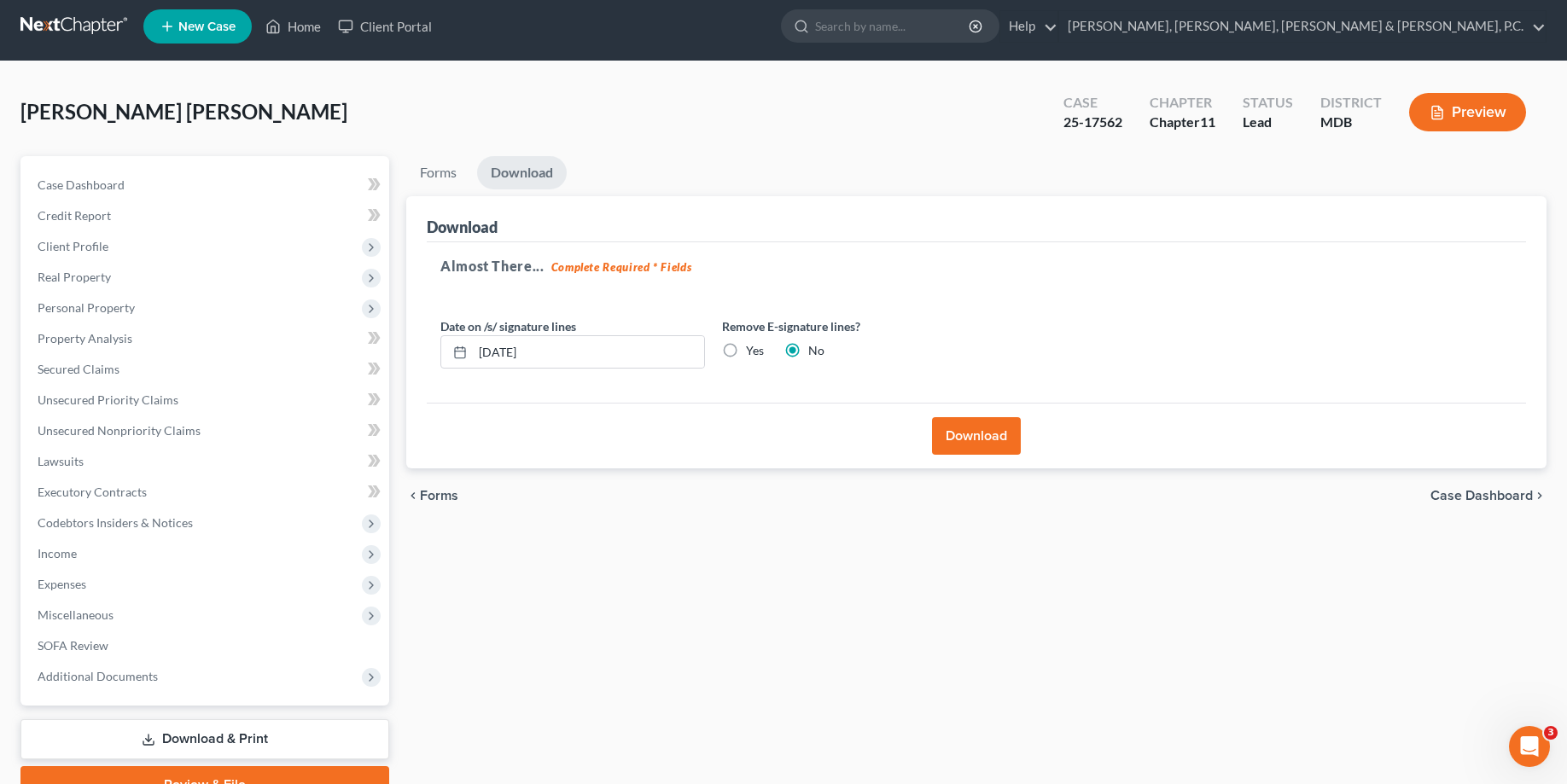
click at [984, 434] on button "Download" at bounding box center [976, 436] width 88 height 37
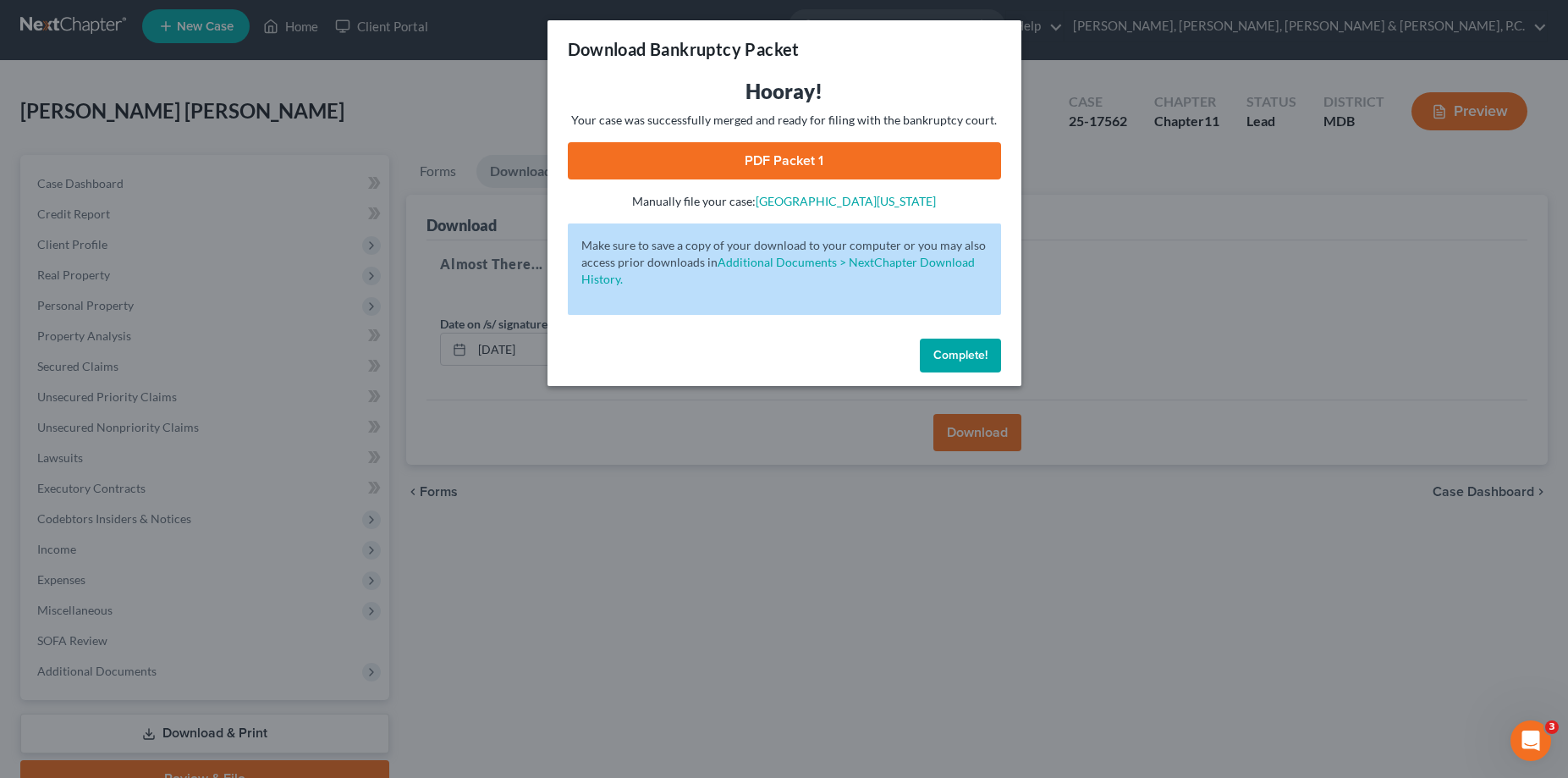
click at [821, 139] on div "Hooray! Your case was successfully merged and ready for filing with the bankrup…" at bounding box center [785, 143] width 434 height 132
click at [823, 157] on link "PDF Packet 1" at bounding box center [785, 161] width 434 height 37
click at [957, 358] on span "Complete!" at bounding box center [960, 355] width 54 height 15
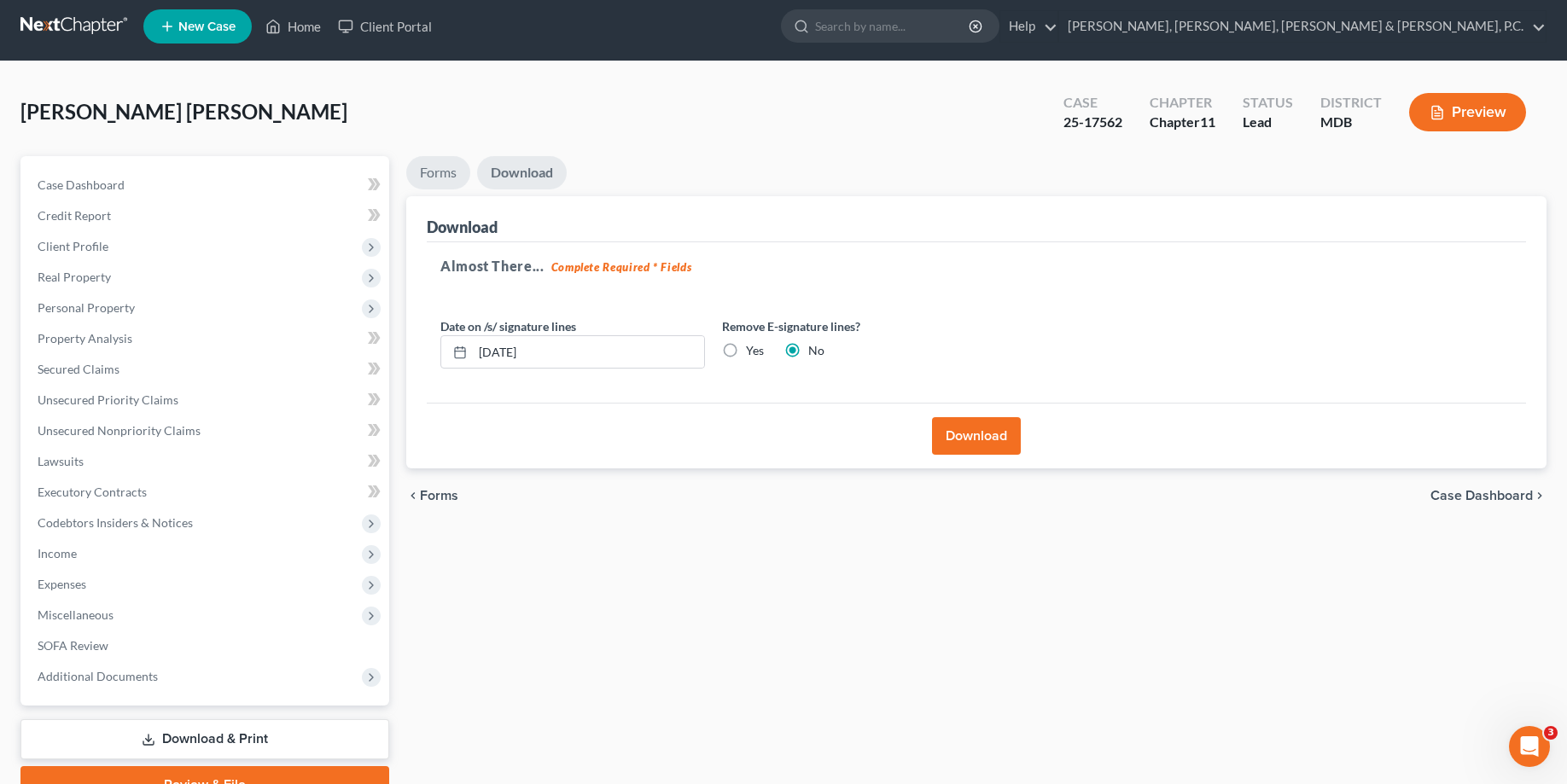
click at [446, 171] on link "Forms" at bounding box center [438, 173] width 64 height 33
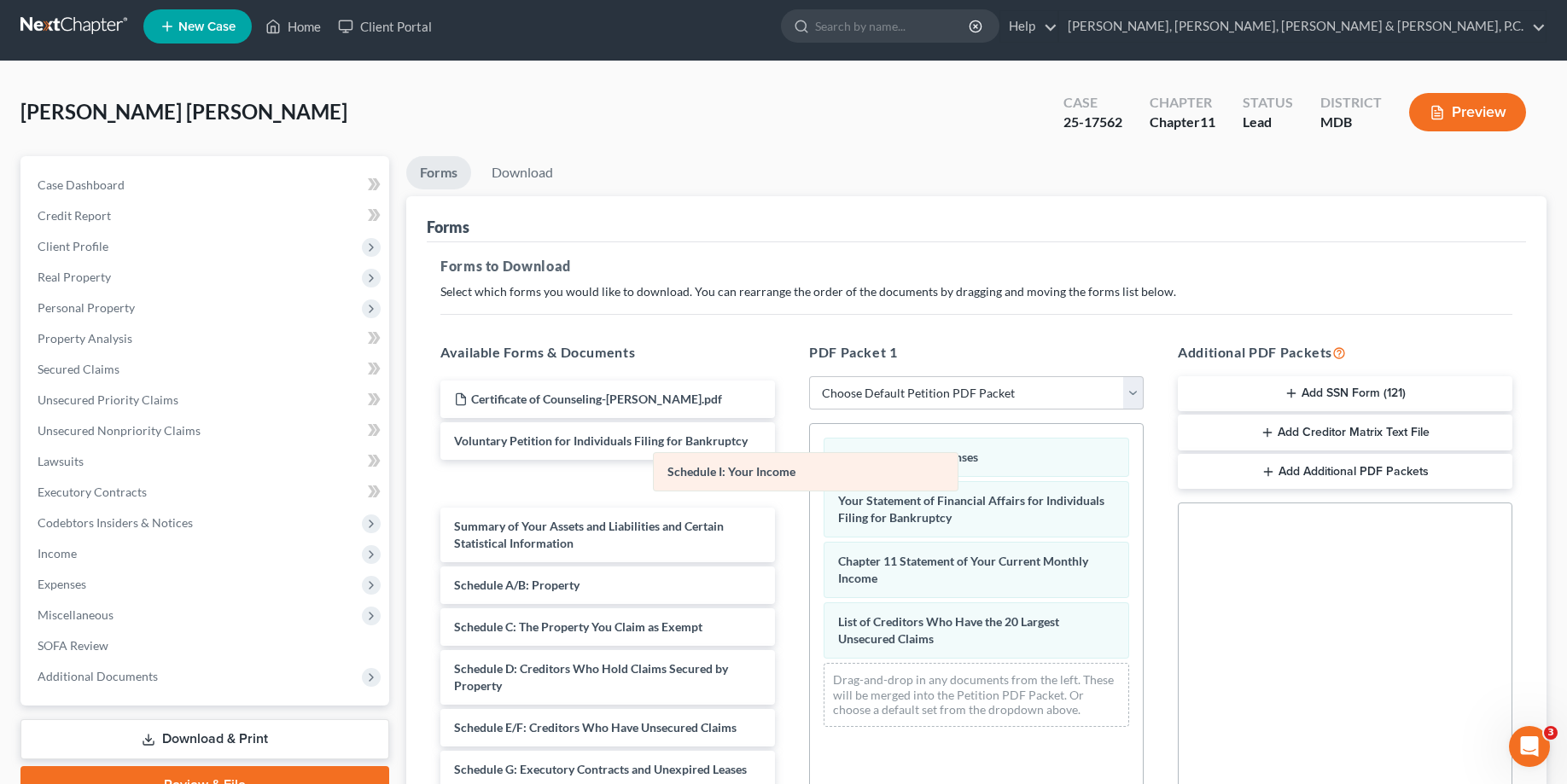
drag, startPoint x: 905, startPoint y: 470, endPoint x: 697, endPoint y: 485, distance: 208.5
click at [810, 485] on div "Schedule I: Your Income Schedule I: Your Income Schedule J: Your Expenses Your …" at bounding box center [977, 582] width 333 height 316
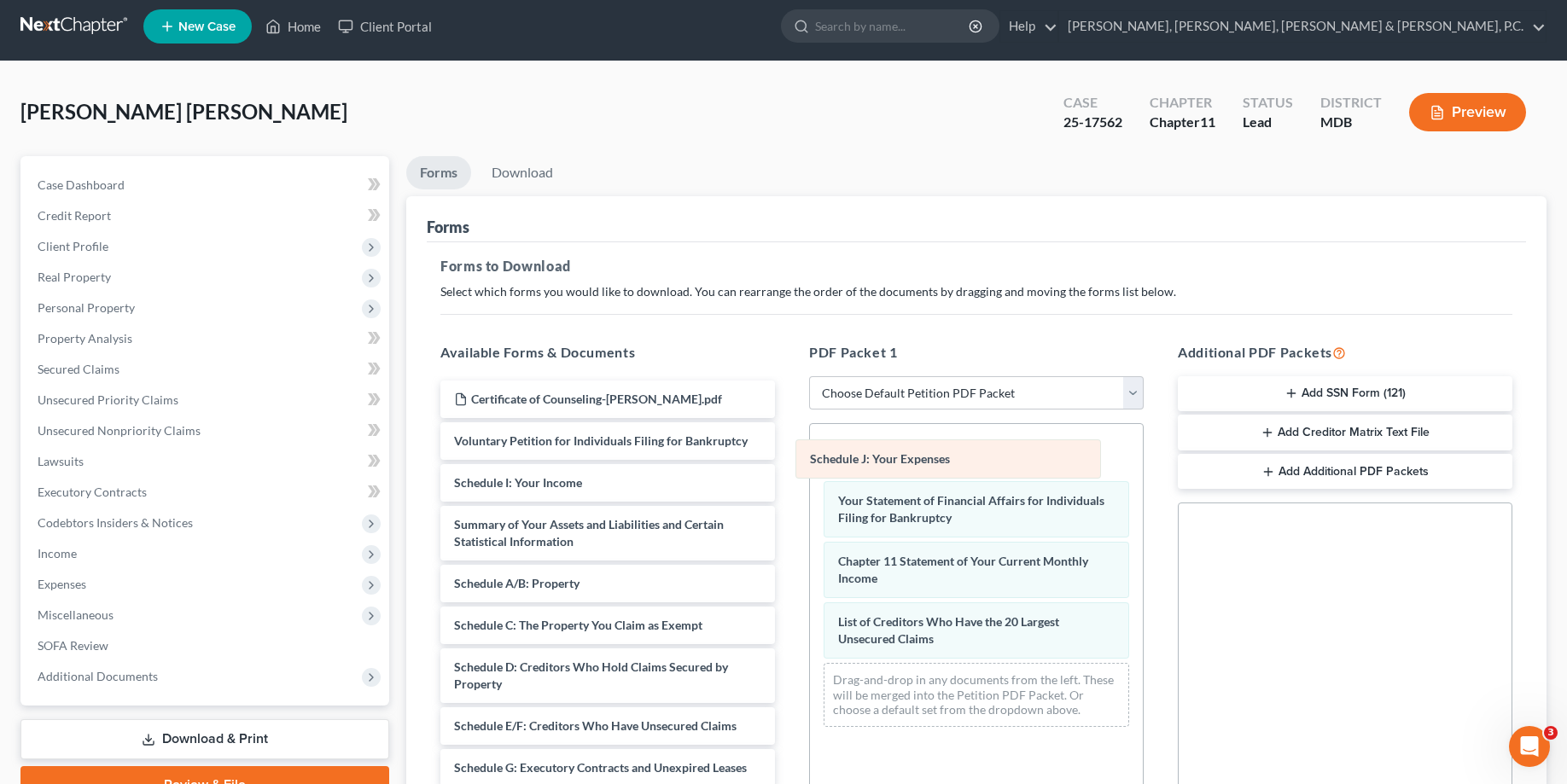
drag, startPoint x: 918, startPoint y: 470, endPoint x: 713, endPoint y: 481, distance: 205.3
click at [810, 481] on div "Schedule J: Your Expenses Schedule J: Your Expenses Schedule J: Your Expenses Y…" at bounding box center [977, 582] width 333 height 316
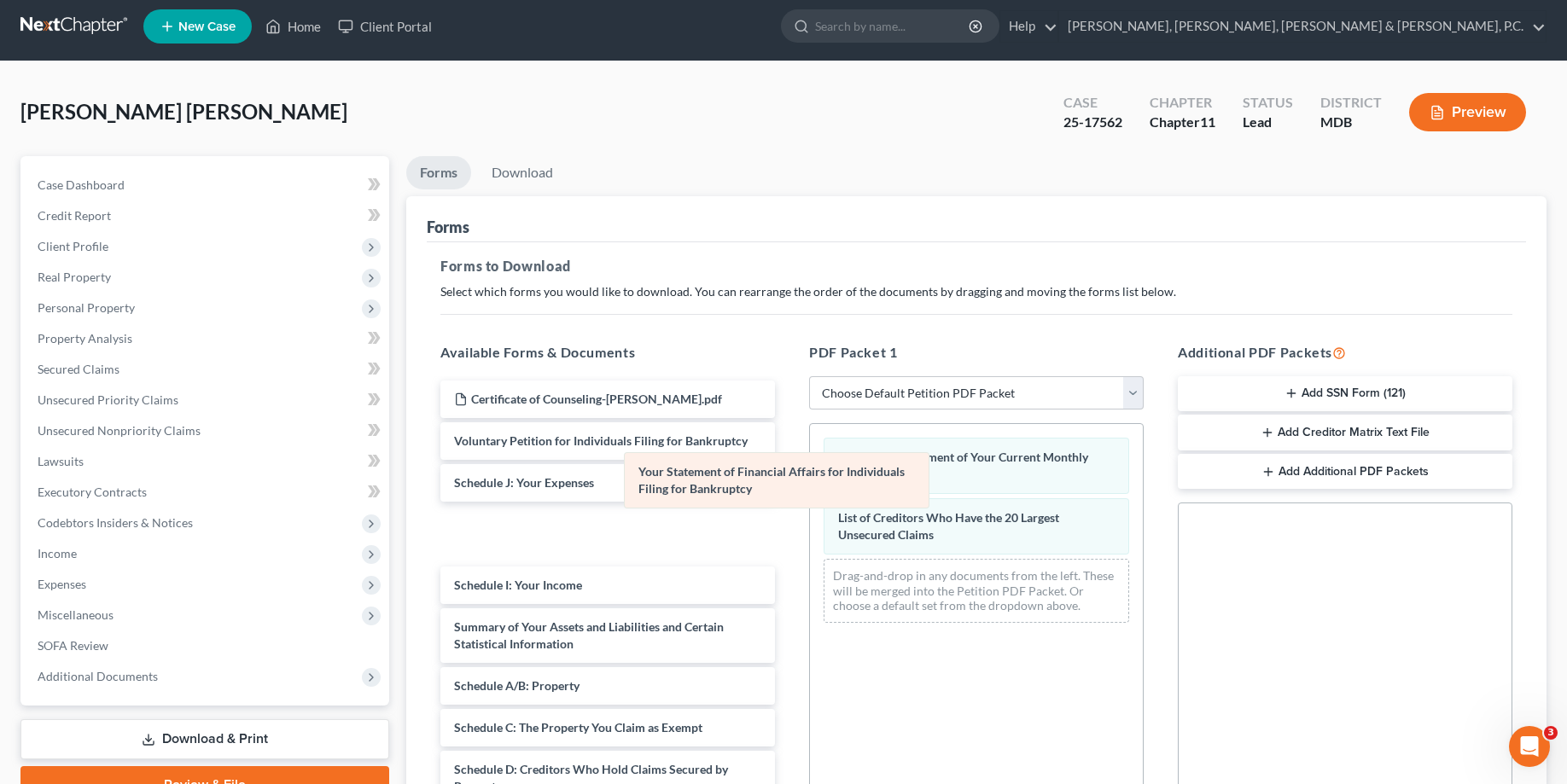
drag, startPoint x: 905, startPoint y: 481, endPoint x: 655, endPoint y: 495, distance: 250.4
click at [810, 496] on div "Your Statement of Financial Affairs for Individuals Filing for Bankruptcy Your …" at bounding box center [977, 530] width 333 height 212
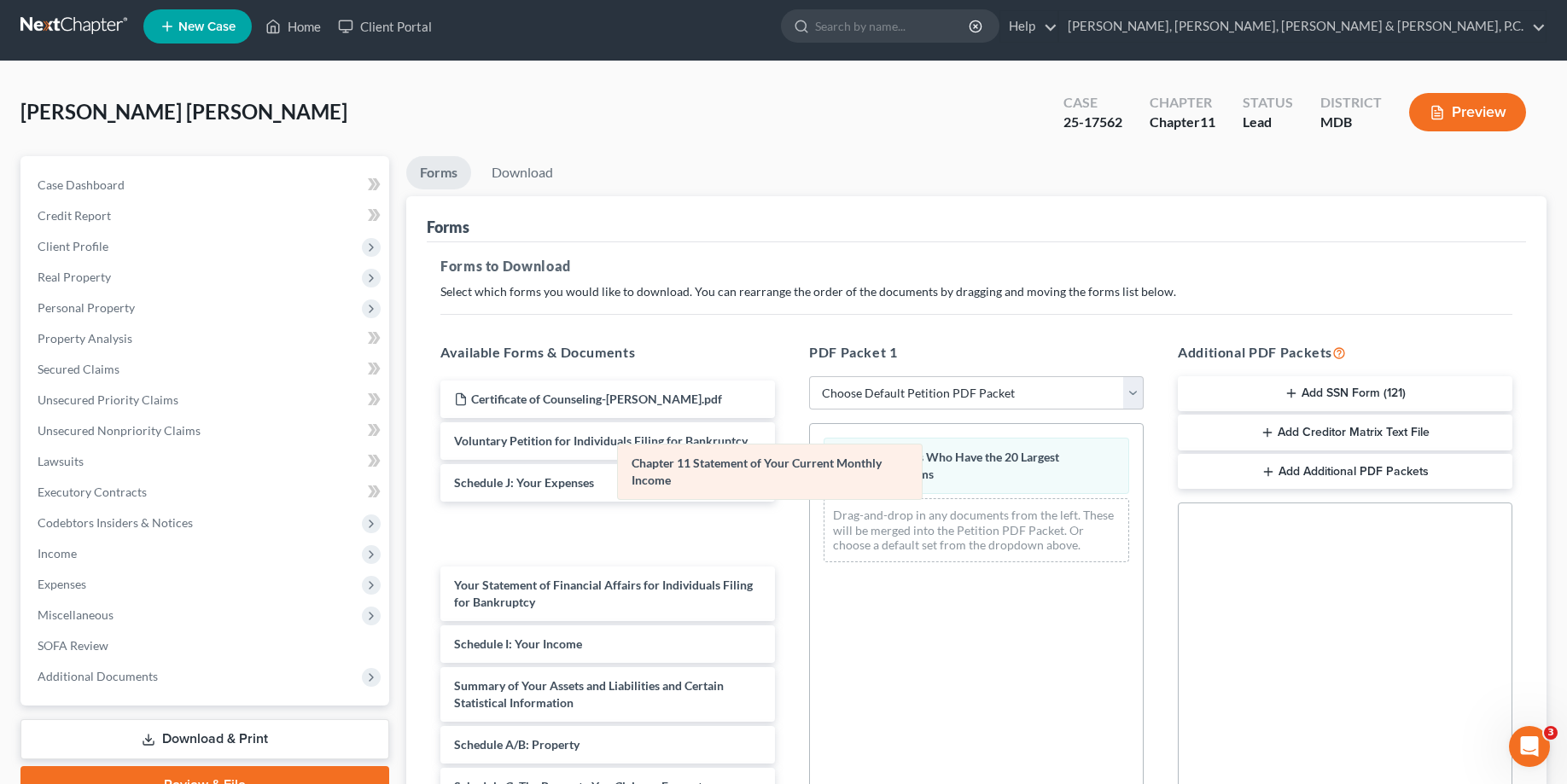
drag, startPoint x: 915, startPoint y: 478, endPoint x: 698, endPoint y: 483, distance: 217.1
click at [810, 483] on div "Chapter 11 Statement of Your Current Monthly Income Chapter 11 Statement of You…" at bounding box center [977, 499] width 333 height 152
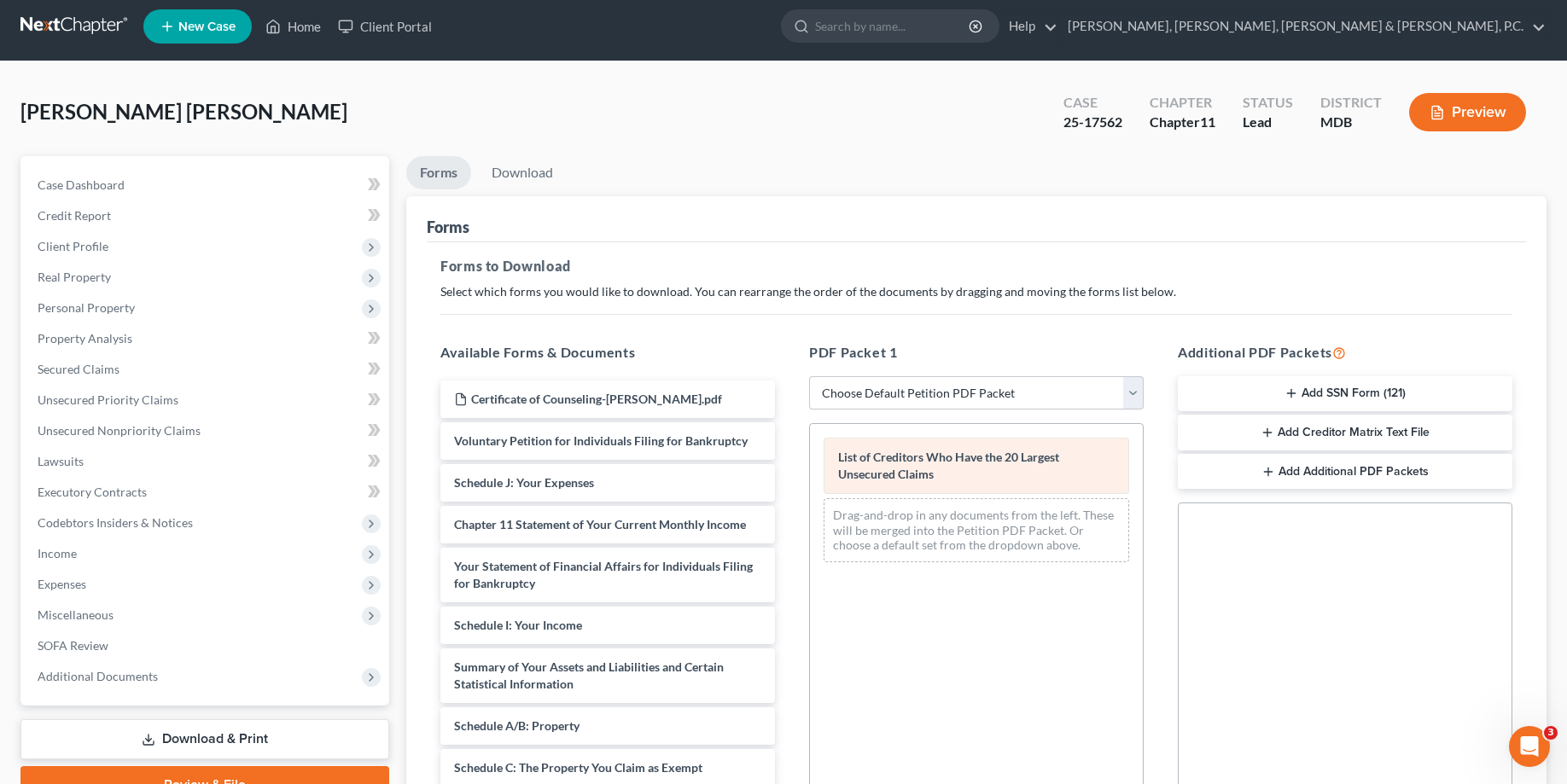
click at [810, 485] on div "List of Creditors Who Have the 20 Largest Unsecured Claims Drag-and-drop in any…" at bounding box center [977, 499] width 333 height 152
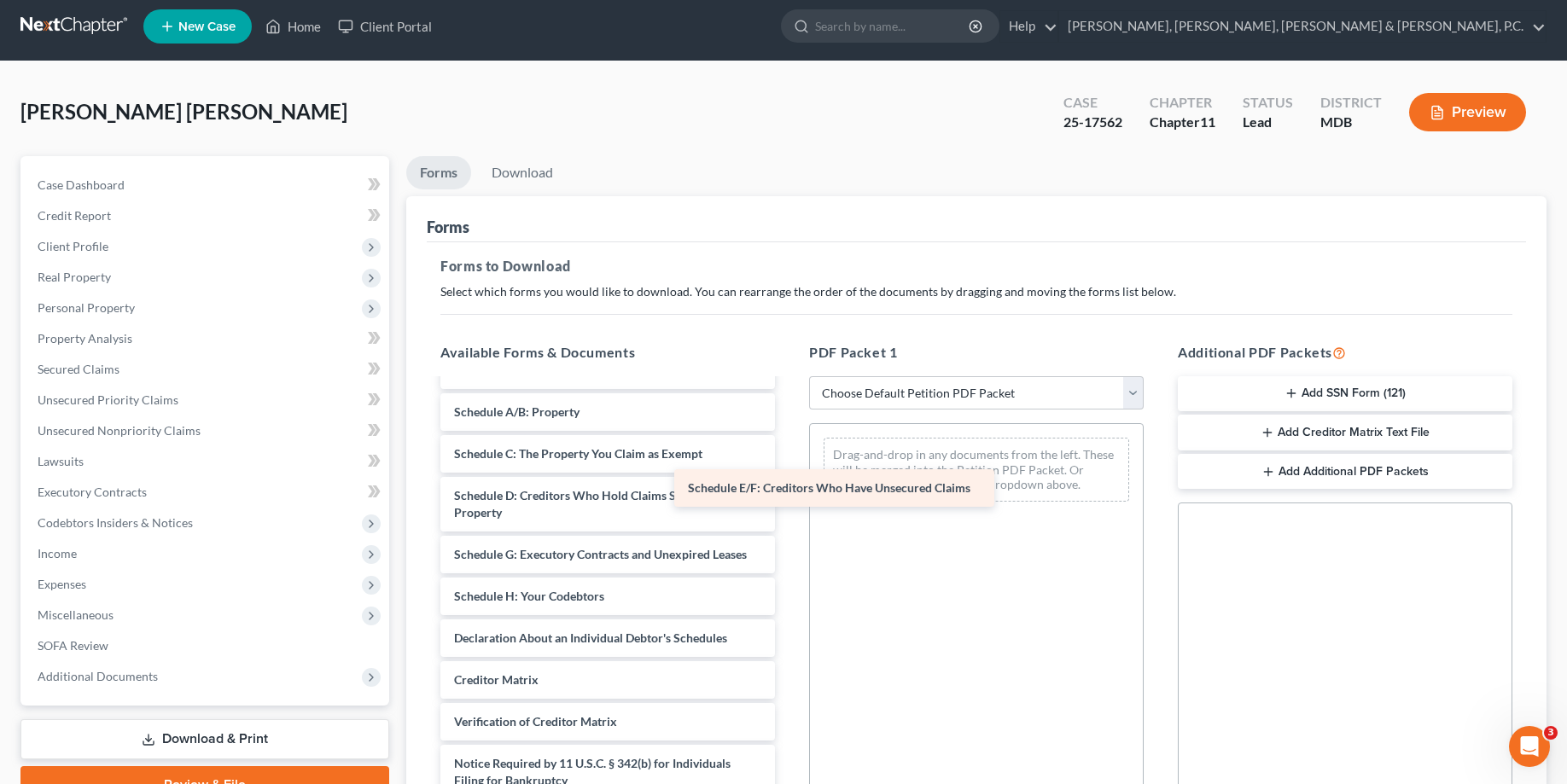
scroll to position [407, 0]
drag, startPoint x: 590, startPoint y: 512, endPoint x: 910, endPoint y: 487, distance: 321.0
click at [789, 487] on div "Schedule E/F: Creditors Who Have Unsecured Claims Certificate of Counseling-Smi…" at bounding box center [608, 424] width 362 height 833
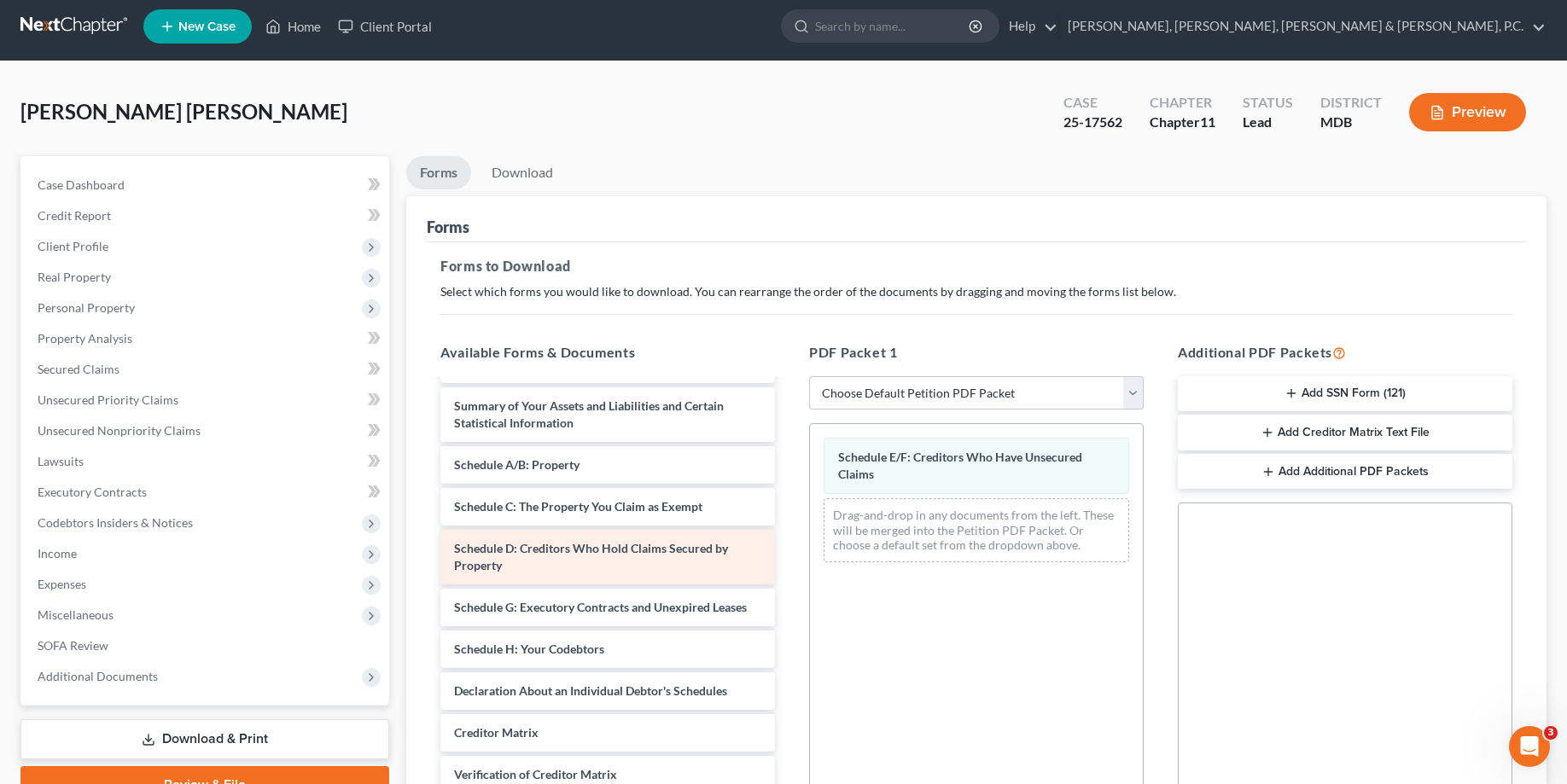
scroll to position [233, 0]
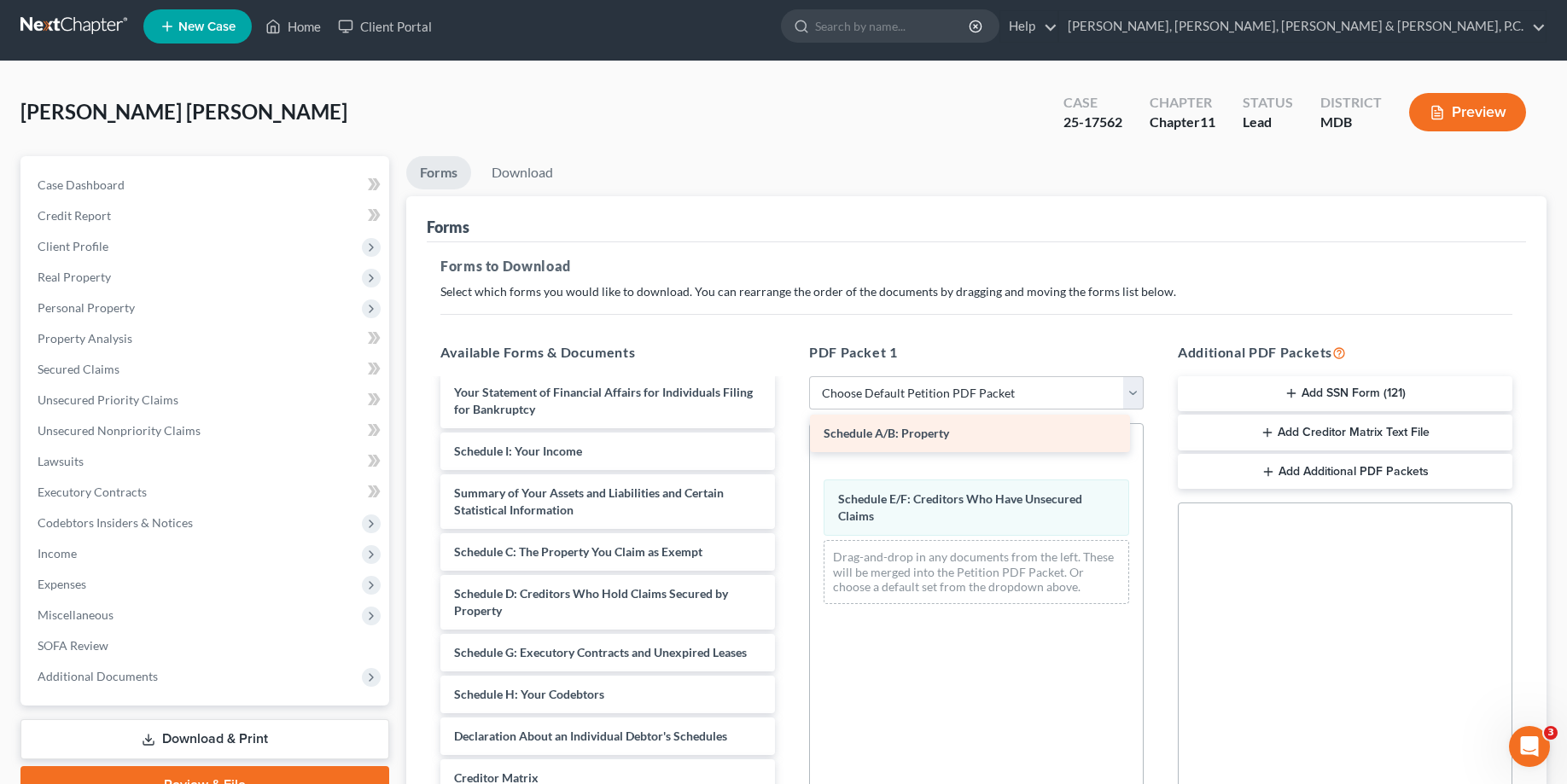
drag, startPoint x: 575, startPoint y: 566, endPoint x: 945, endPoint y: 432, distance: 393.5
click at [789, 432] on div "Schedule A/B: Property Certificate of Counseling-Smith.pdf Voluntary Petition f…" at bounding box center [608, 543] width 362 height 791
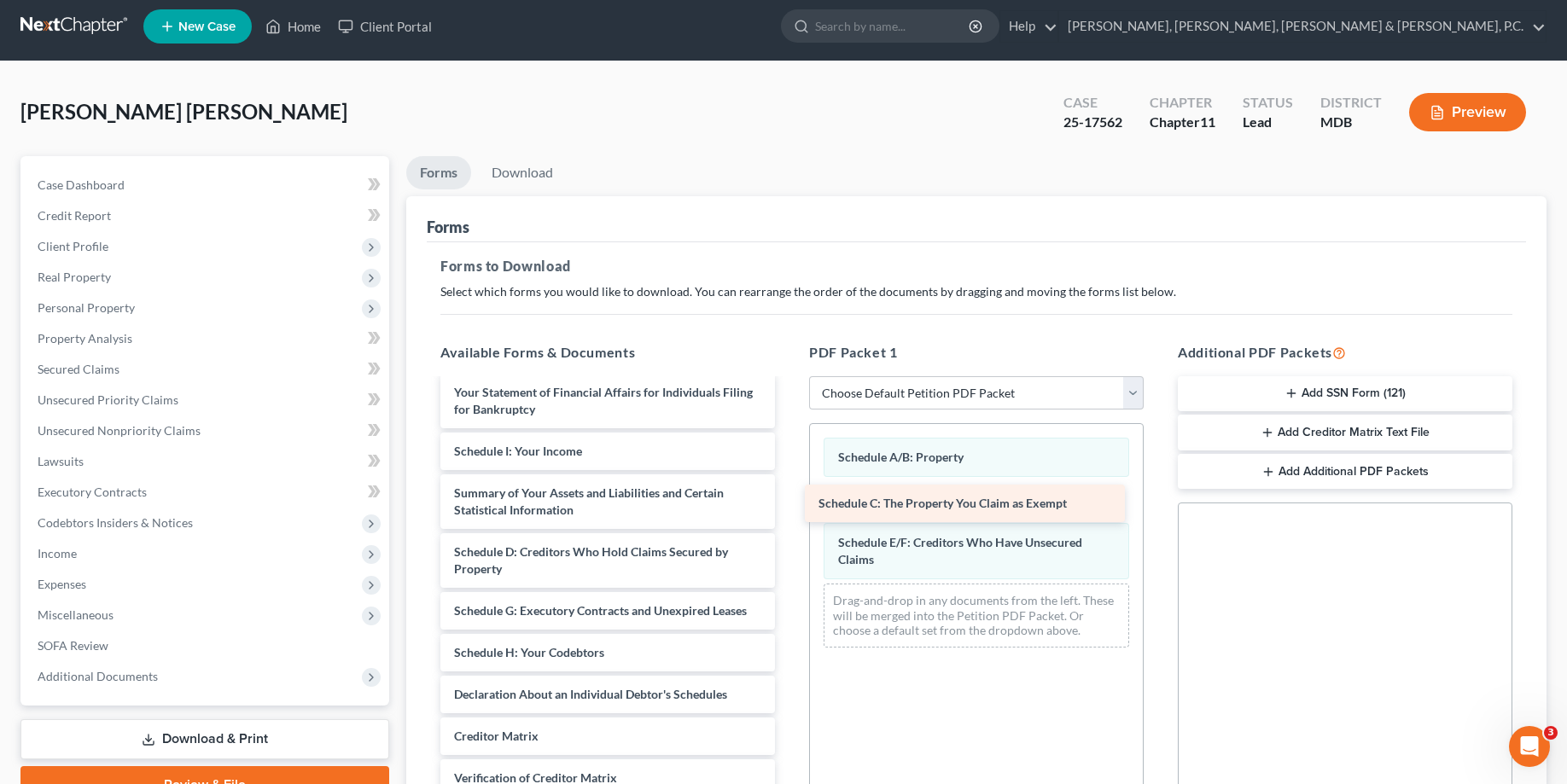
drag, startPoint x: 609, startPoint y: 566, endPoint x: 974, endPoint y: 501, distance: 370.7
click at [789, 501] on div "Schedule C: The Property You Claim as Exempt Certificate of Counseling-Smith.pd…" at bounding box center [608, 523] width 362 height 750
click at [810, 377] on select "Choose Default Petition PDF Packet Complete Bankruptcy Petition (all forms and …" at bounding box center [977, 393] width 335 height 34
select select "2"
click option "Amended Forms" at bounding box center [0, 0] width 0 height 0
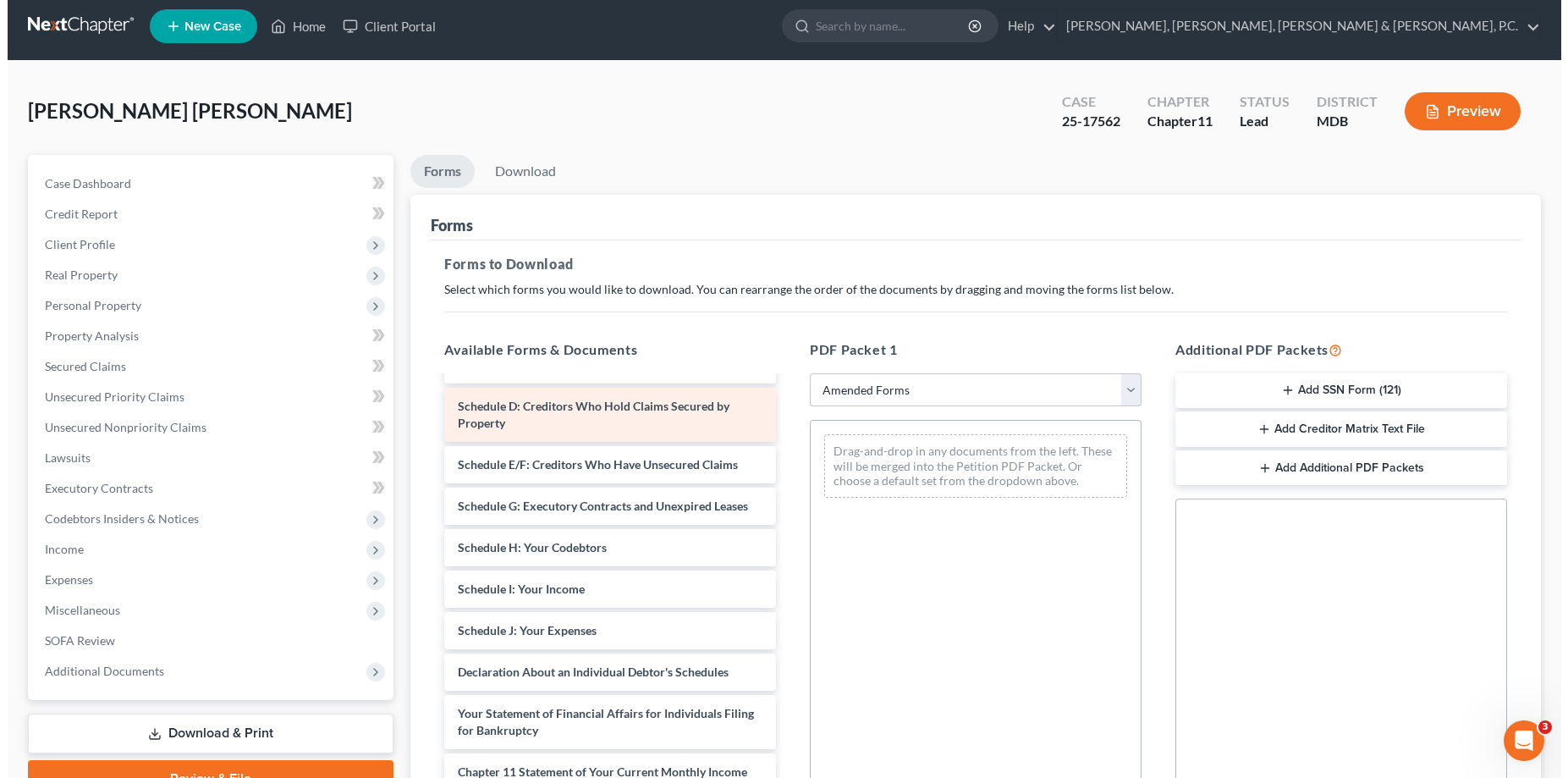
scroll to position [145, 0]
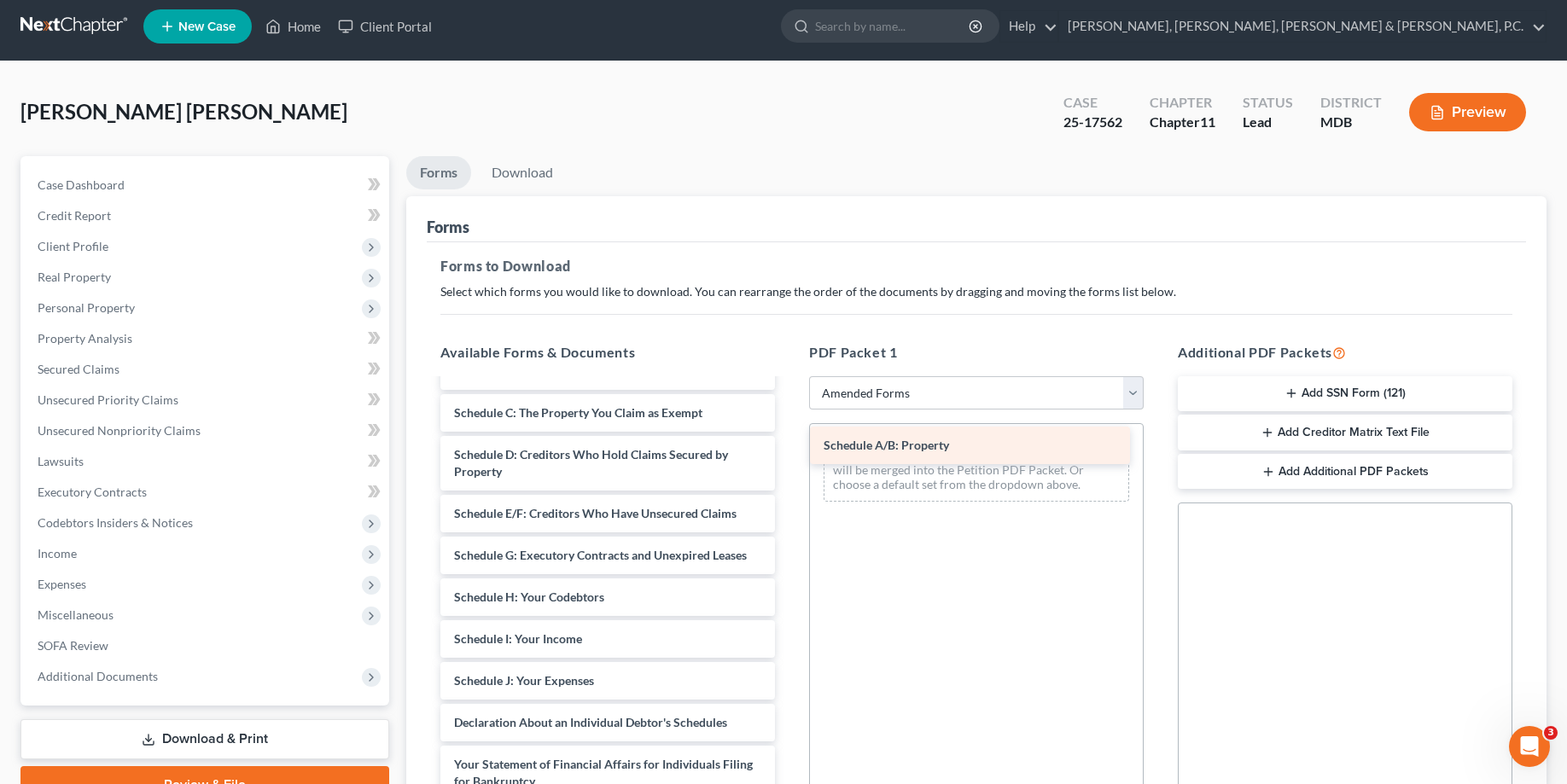
drag, startPoint x: 555, startPoint y: 424, endPoint x: 925, endPoint y: 458, distance: 371.6
click at [789, 458] on div "Schedule A/B: Property Voluntary Petition for Individuals Filing for Bankruptcy…" at bounding box center [608, 630] width 362 height 791
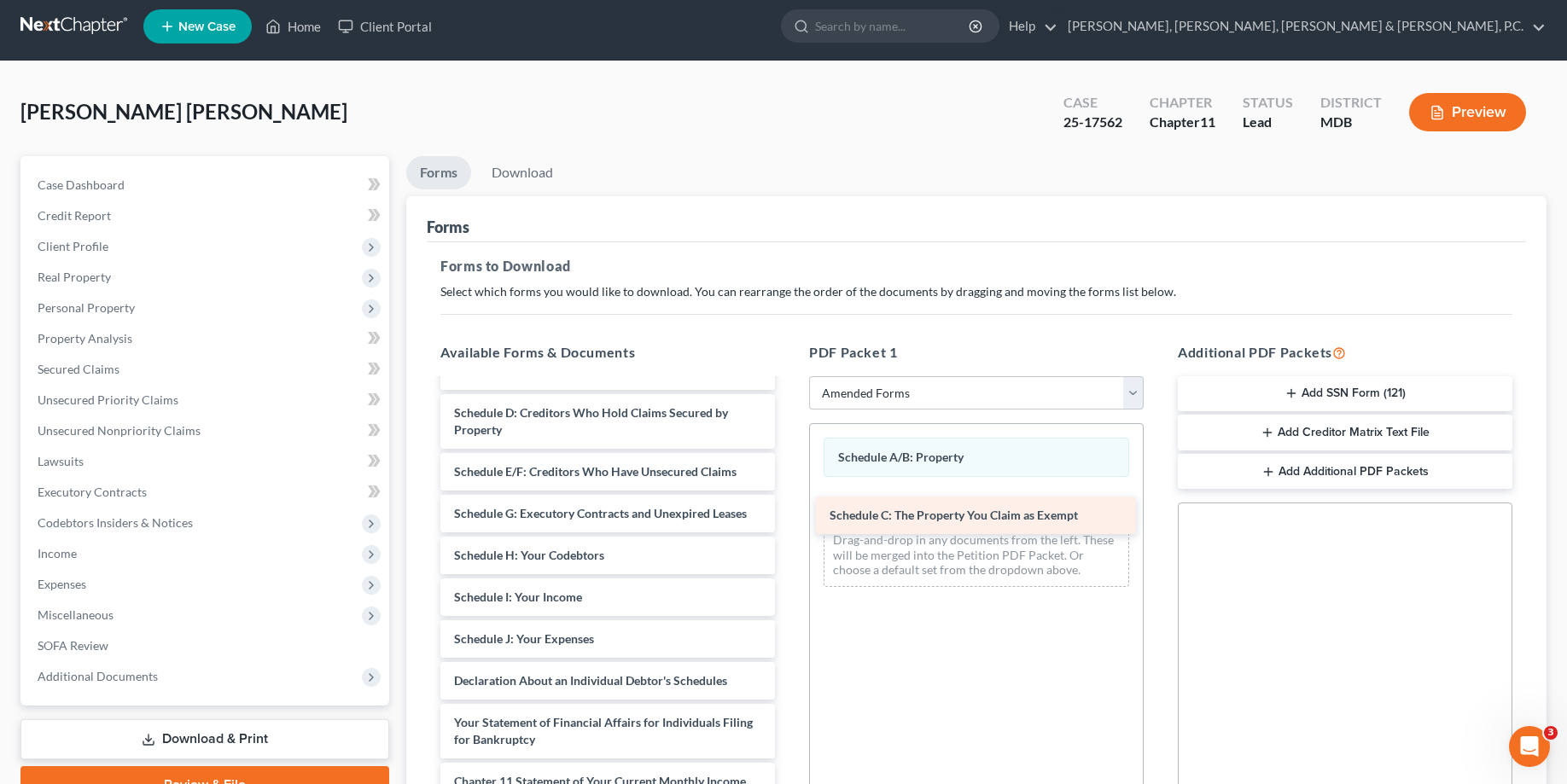
drag, startPoint x: 579, startPoint y: 418, endPoint x: 955, endPoint y: 521, distance: 389.9
click at [789, 521] on div "Schedule C: The Property You Claim as Exempt Voluntary Petition for Individuals…" at bounding box center [608, 609] width 362 height 750
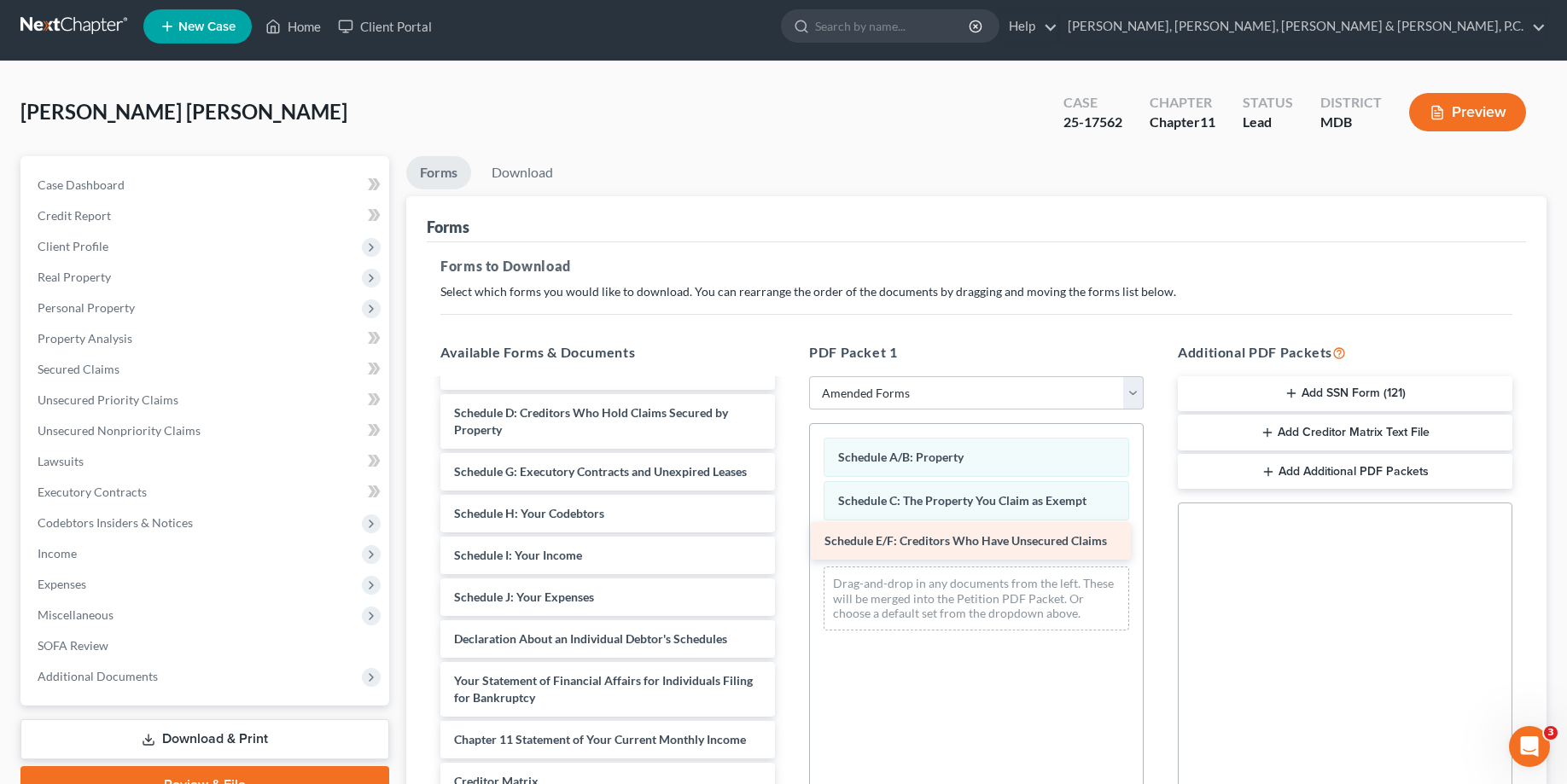
drag, startPoint x: 561, startPoint y: 477, endPoint x: 935, endPoint y: 547, distance: 380.5
click at [789, 547] on div "Schedule E/F: Creditors Who Have Unsecured Claims Voluntary Petition for Indivi…" at bounding box center [608, 589] width 362 height 709
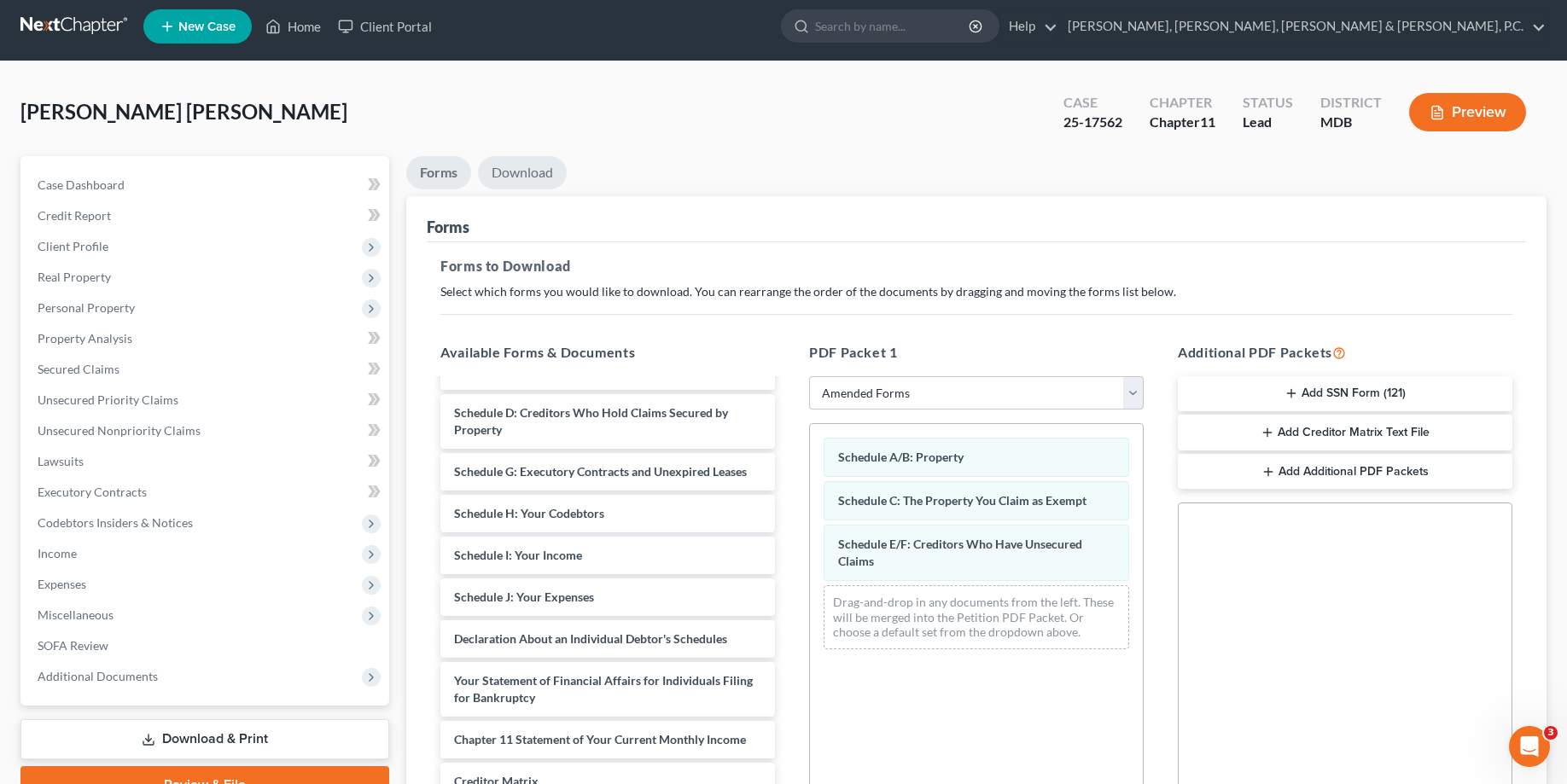
click at [524, 173] on link "Download" at bounding box center [522, 173] width 88 height 33
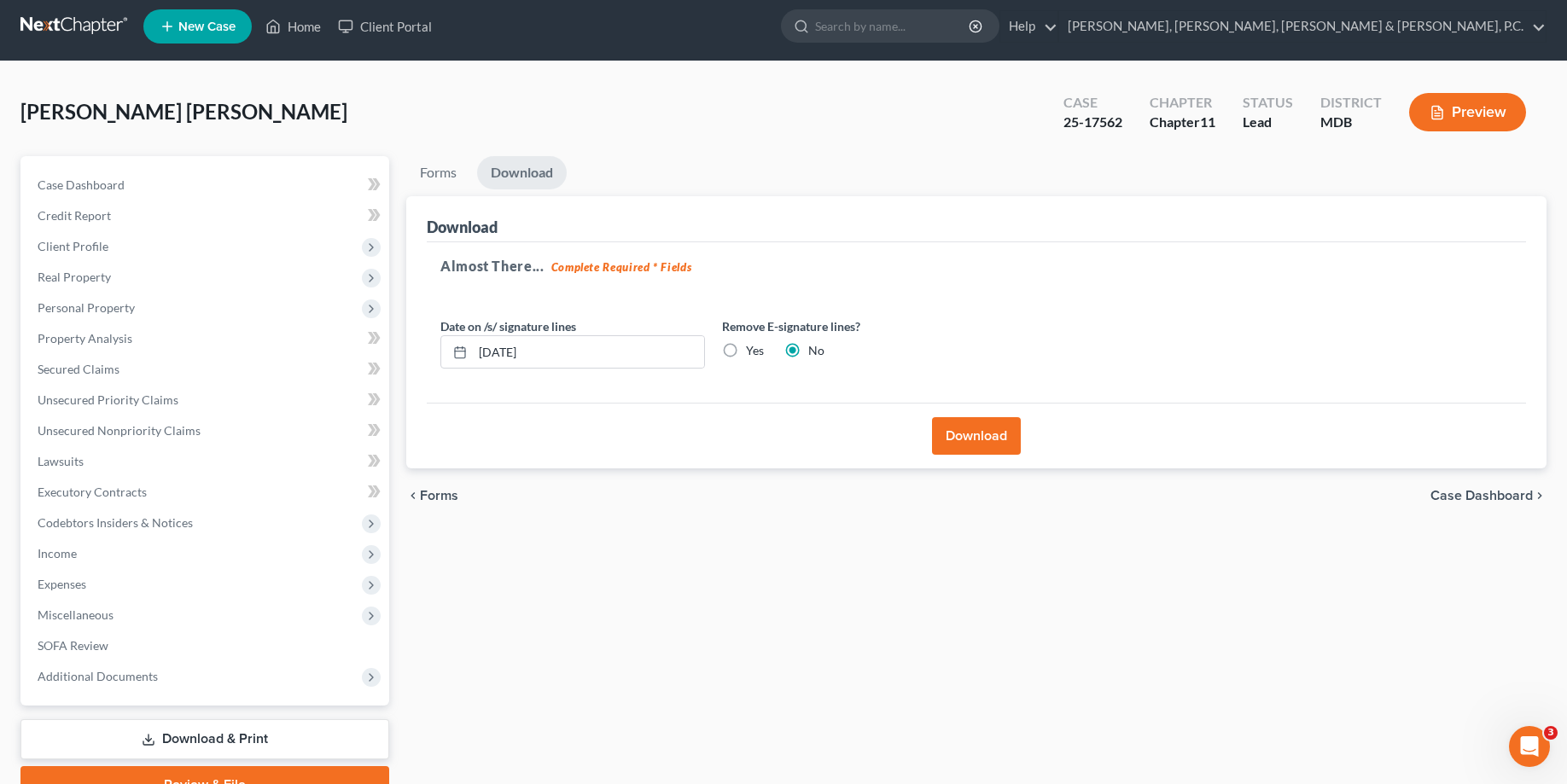
click at [982, 431] on button "Download" at bounding box center [976, 436] width 88 height 37
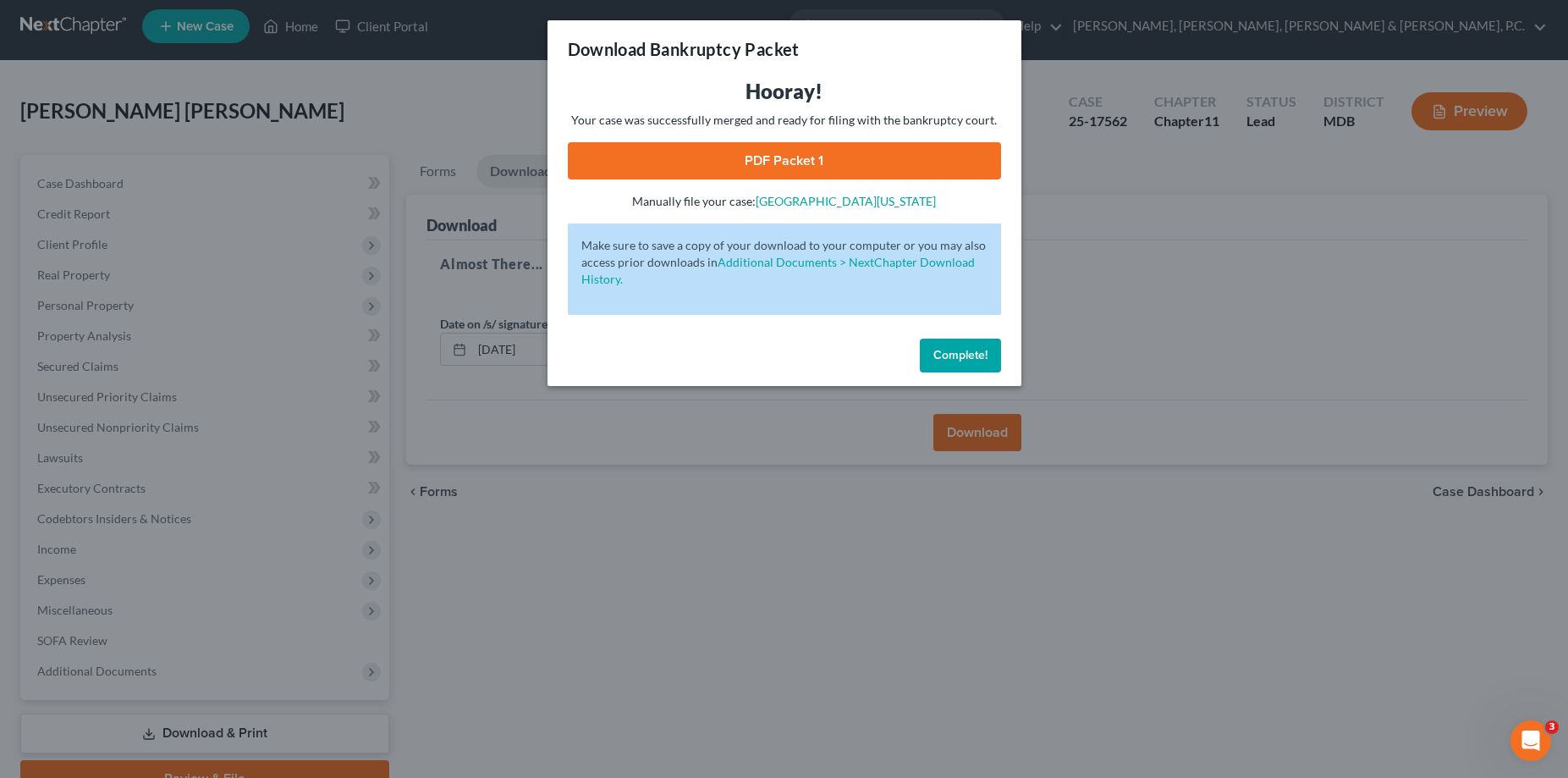
click at [757, 175] on link "PDF Packet 1" at bounding box center [785, 161] width 434 height 37
